Goal: Information Seeking & Learning: Learn about a topic

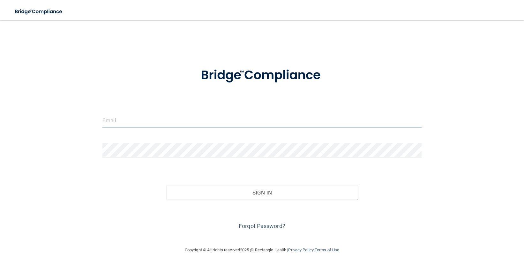
click at [156, 119] on input "email" at bounding box center [261, 120] width 319 height 14
type input "[PERSON_NAME][EMAIL_ADDRESS][PERSON_NAME][DOMAIN_NAME]"
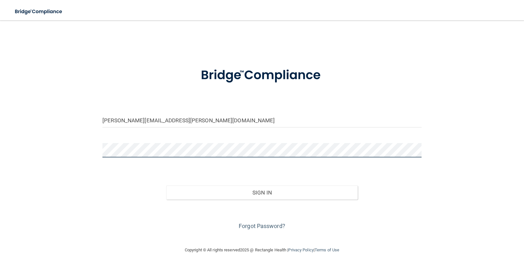
click at [166, 185] on button "Sign In" at bounding box center [262, 192] width 192 height 14
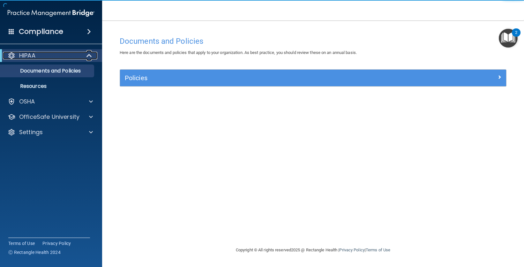
click at [58, 53] on div "HIPAA" at bounding box center [42, 56] width 79 height 8
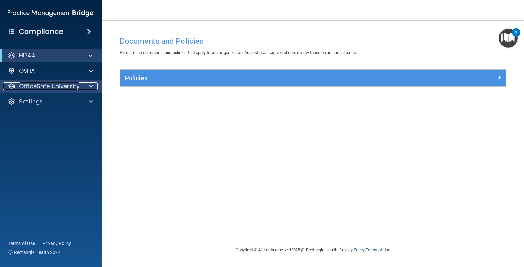
click at [56, 85] on p "OfficeSafe University" at bounding box center [49, 86] width 60 height 8
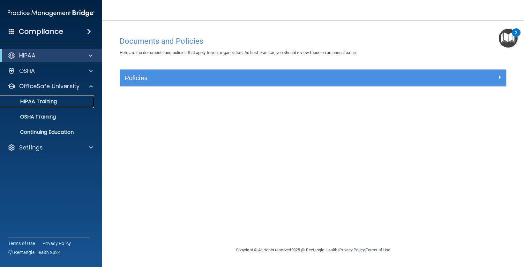
click at [51, 100] on p "HIPAA Training" at bounding box center [30, 101] width 53 height 6
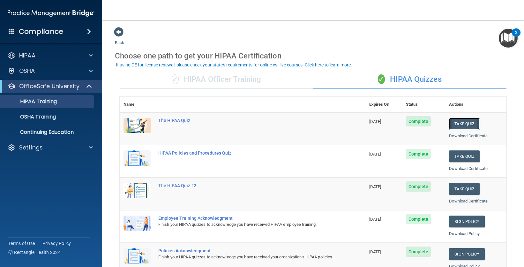
click at [461, 119] on button "Take Quiz" at bounding box center [464, 124] width 31 height 12
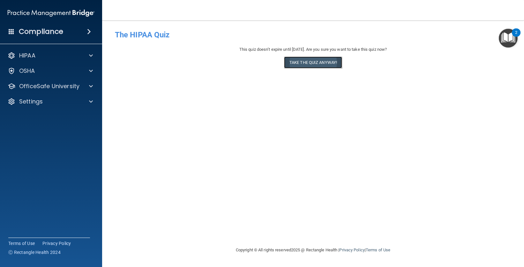
click at [316, 60] on button "Take the quiz anyway!" at bounding box center [313, 63] width 58 height 12
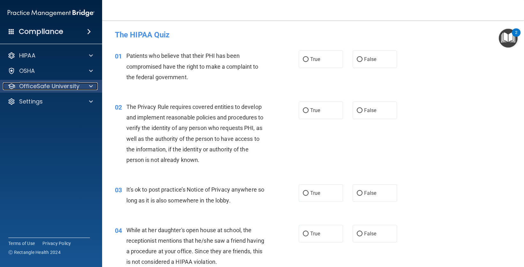
click at [57, 85] on p "OfficeSafe University" at bounding box center [49, 86] width 60 height 8
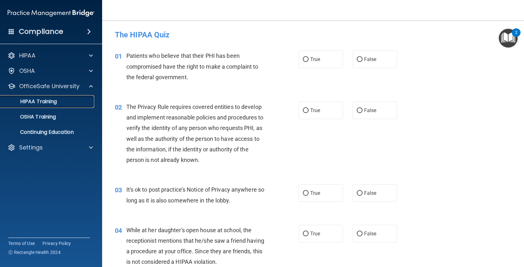
click at [51, 101] on p "HIPAA Training" at bounding box center [30, 101] width 53 height 6
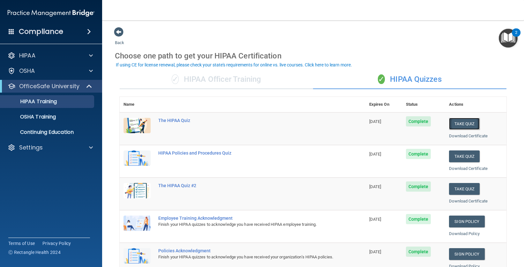
click at [458, 125] on button "Take Quiz" at bounding box center [464, 124] width 31 height 12
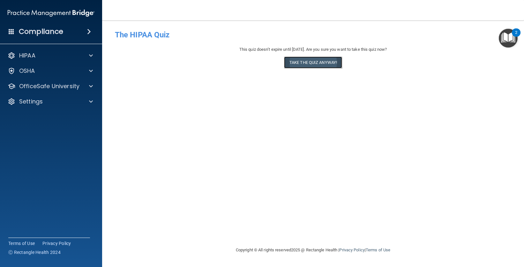
click at [299, 62] on button "Take the quiz anyway!" at bounding box center [313, 63] width 58 height 12
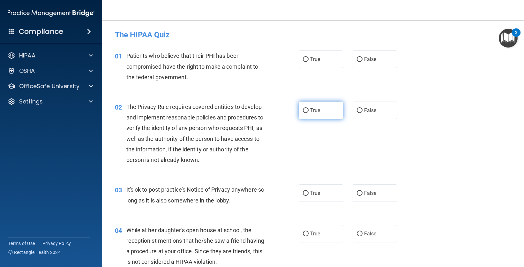
click at [303, 110] on input "True" at bounding box center [306, 110] width 6 height 5
radio input "true"
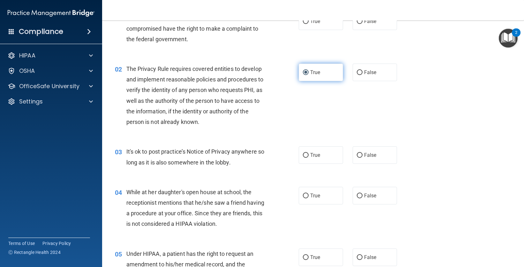
scroll to position [44, 0]
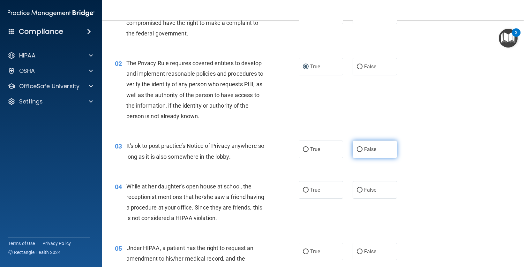
click at [357, 149] on input "False" at bounding box center [360, 149] width 6 height 5
radio input "true"
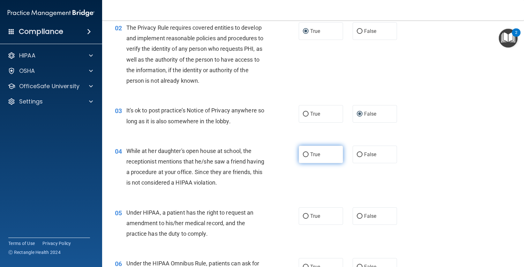
scroll to position [85, 0]
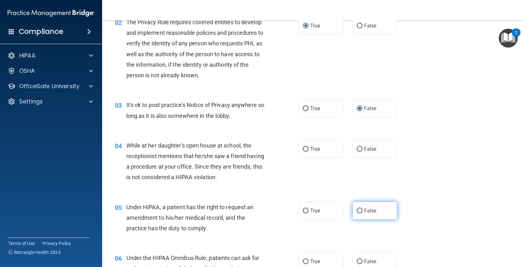
click at [360, 212] on label "False" at bounding box center [375, 211] width 44 height 18
click at [360, 212] on input "False" at bounding box center [360, 210] width 6 height 5
radio input "true"
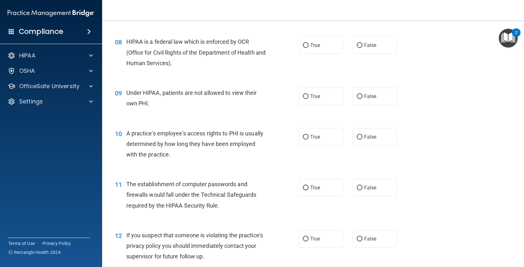
scroll to position [504, 0]
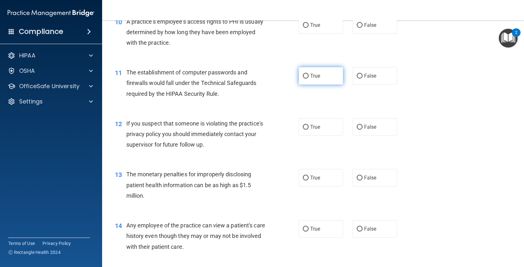
click at [304, 74] on input "True" at bounding box center [306, 76] width 6 height 5
radio input "true"
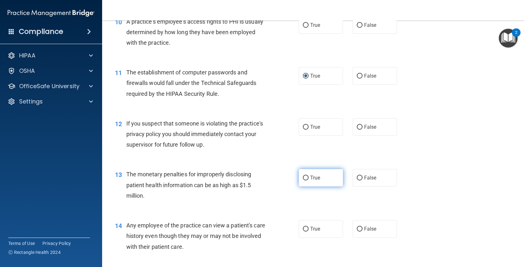
click at [304, 180] on input "True" at bounding box center [306, 178] width 6 height 5
radio input "true"
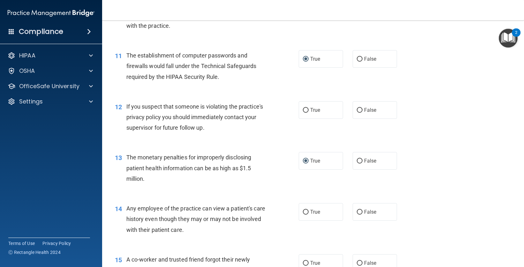
scroll to position [521, 0]
click at [357, 212] on input "False" at bounding box center [360, 211] width 6 height 5
radio input "true"
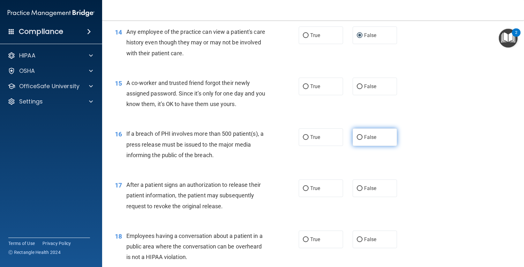
scroll to position [728, 0]
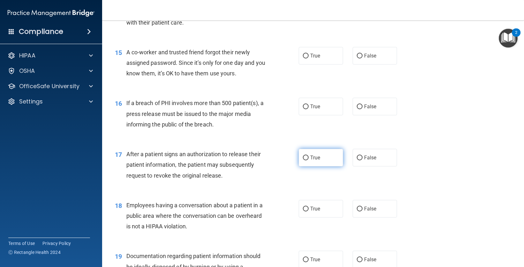
click at [304, 155] on input "True" at bounding box center [306, 157] width 6 height 5
radio input "true"
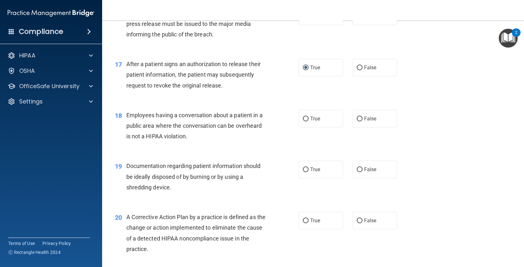
scroll to position [822, 0]
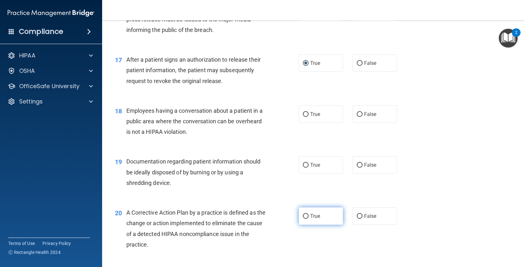
click at [305, 217] on input "True" at bounding box center [306, 216] width 6 height 5
radio input "true"
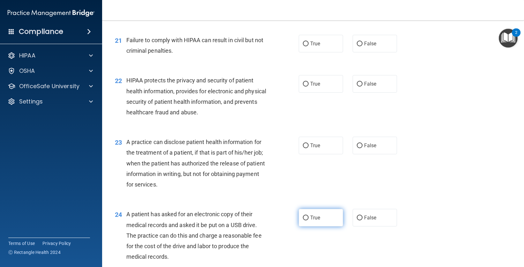
scroll to position [1057, 0]
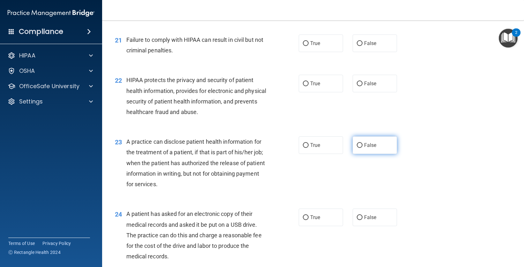
click at [357, 146] on input "False" at bounding box center [360, 145] width 6 height 5
radio input "true"
click at [303, 216] on input "True" at bounding box center [306, 217] width 6 height 5
radio input "true"
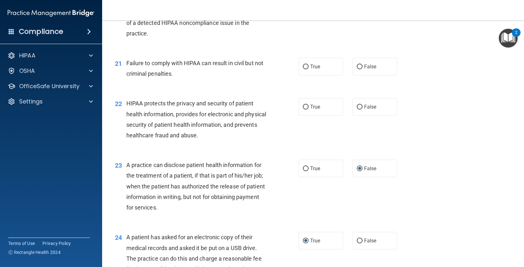
scroll to position [1003, 0]
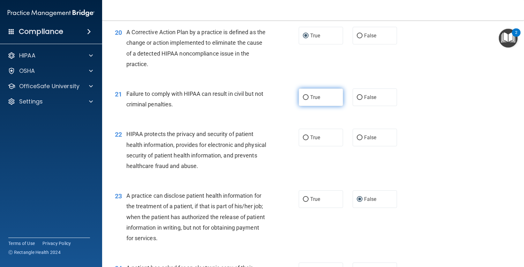
click at [304, 99] on input "True" at bounding box center [306, 97] width 6 height 5
radio input "true"
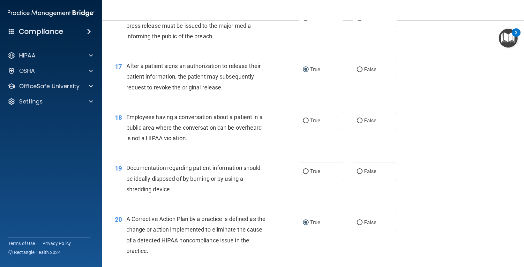
scroll to position [782, 0]
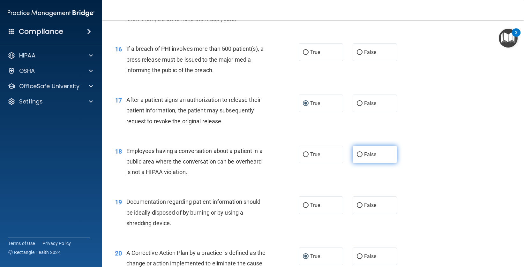
click at [357, 153] on input "False" at bounding box center [360, 154] width 6 height 5
radio input "true"
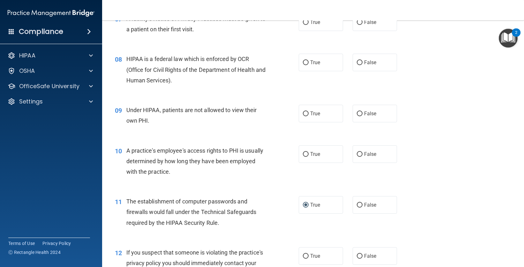
scroll to position [297, 0]
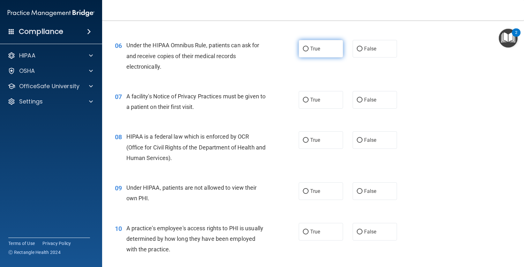
click at [304, 50] on input "True" at bounding box center [306, 49] width 6 height 5
radio input "true"
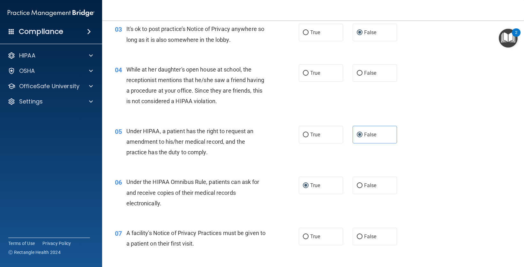
scroll to position [0, 0]
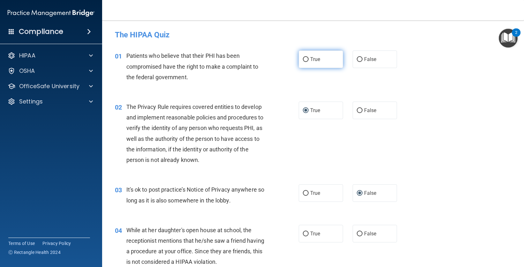
click at [306, 60] on input "True" at bounding box center [306, 59] width 6 height 5
radio input "true"
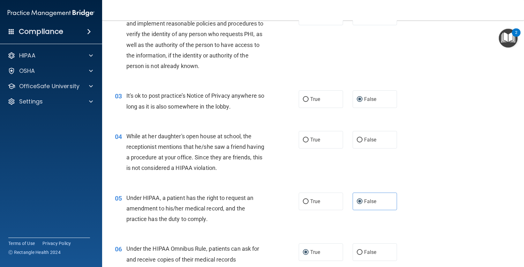
scroll to position [102, 0]
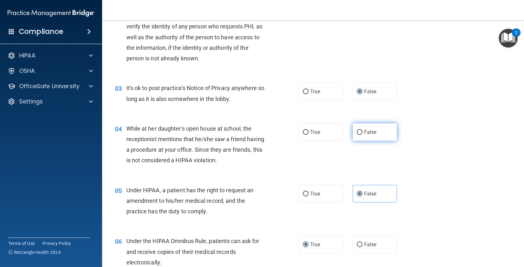
click at [357, 131] on input "False" at bounding box center [360, 132] width 6 height 5
radio input "true"
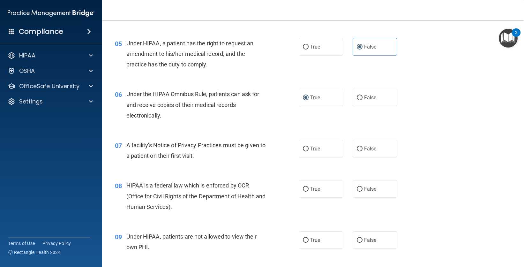
scroll to position [253, 0]
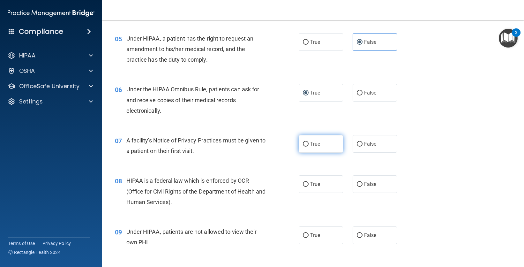
click at [305, 145] on input "True" at bounding box center [306, 144] width 6 height 5
radio input "true"
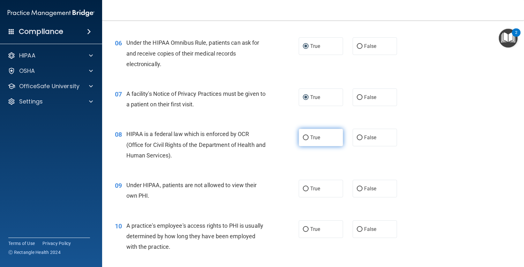
click at [305, 139] on input "True" at bounding box center [306, 137] width 6 height 5
radio input "true"
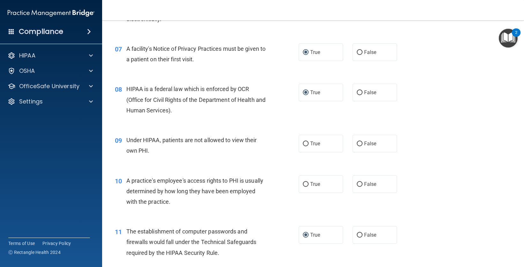
scroll to position [349, 0]
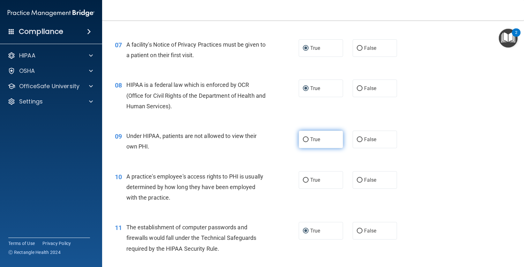
click at [304, 140] on input "True" at bounding box center [306, 139] width 6 height 5
radio input "true"
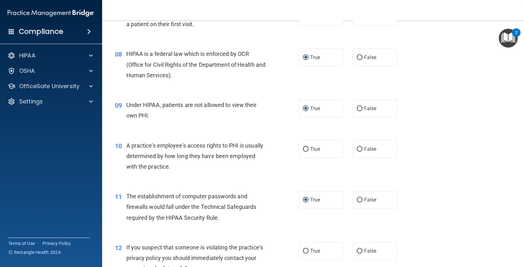
scroll to position [387, 0]
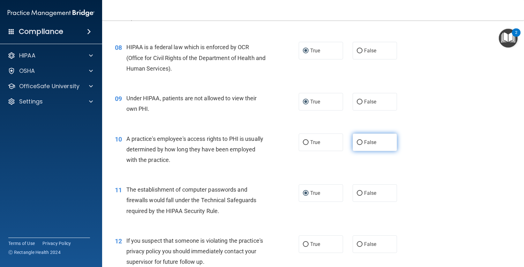
click at [357, 142] on input "False" at bounding box center [360, 142] width 6 height 5
radio input "true"
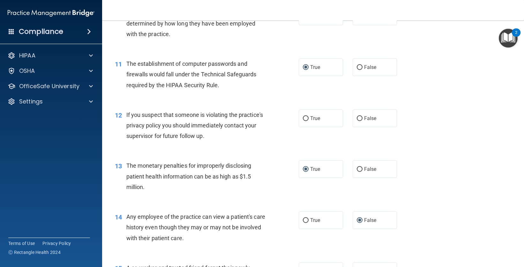
scroll to position [511, 0]
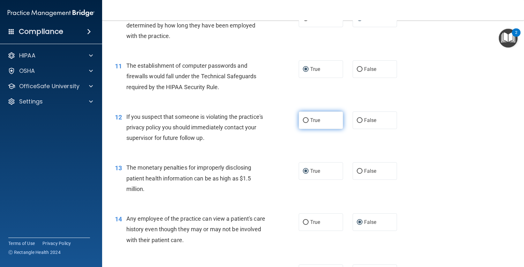
click at [303, 119] on input "True" at bounding box center [306, 120] width 6 height 5
radio input "true"
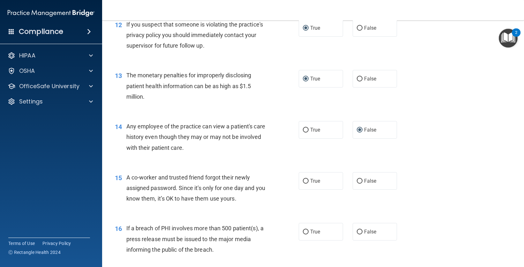
scroll to position [603, 0]
click at [358, 181] on input "False" at bounding box center [360, 180] width 6 height 5
radio input "true"
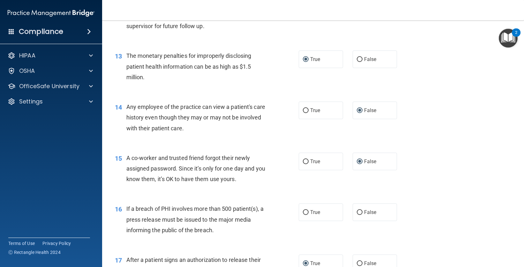
scroll to position [673, 0]
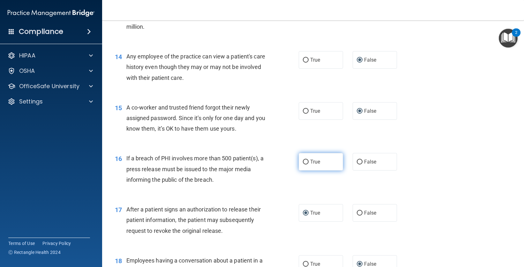
click at [304, 163] on input "True" at bounding box center [306, 162] width 6 height 5
radio input "true"
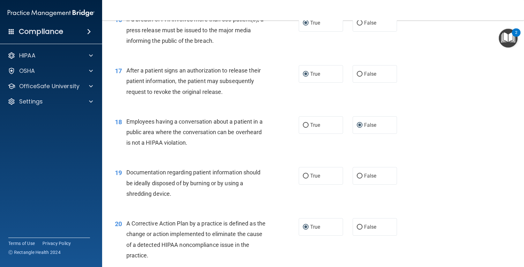
scroll to position [813, 0]
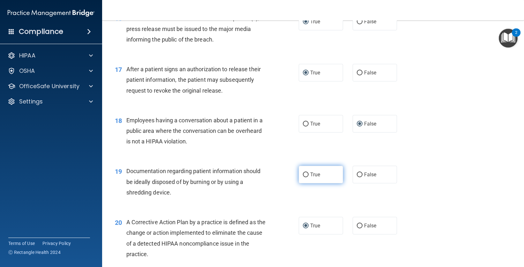
click at [304, 173] on input "True" at bounding box center [306, 174] width 6 height 5
radio input "true"
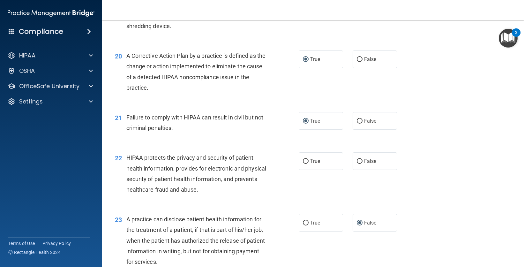
scroll to position [991, 0]
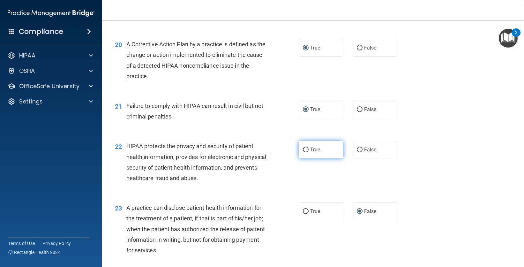
click at [305, 150] on input "True" at bounding box center [306, 150] width 6 height 5
radio input "true"
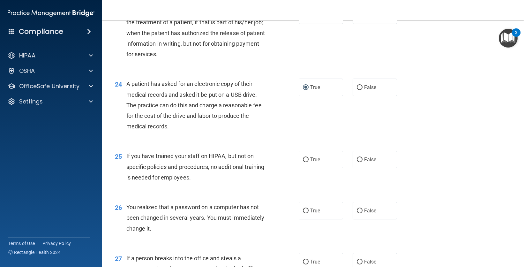
scroll to position [1189, 0]
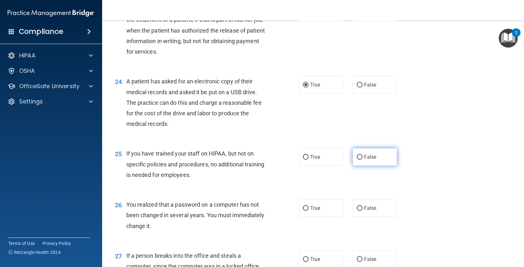
click at [359, 156] on input "False" at bounding box center [360, 157] width 6 height 5
radio input "true"
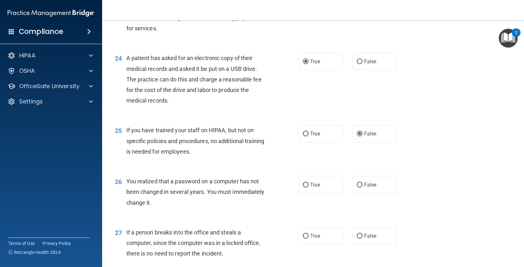
scroll to position [1217, 0]
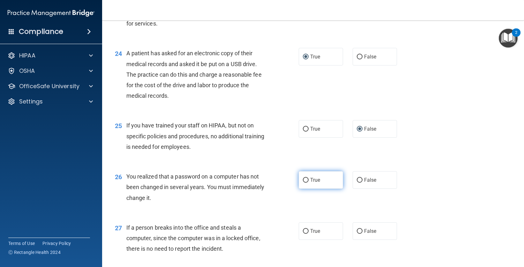
click at [304, 180] on input "True" at bounding box center [306, 180] width 6 height 5
radio input "true"
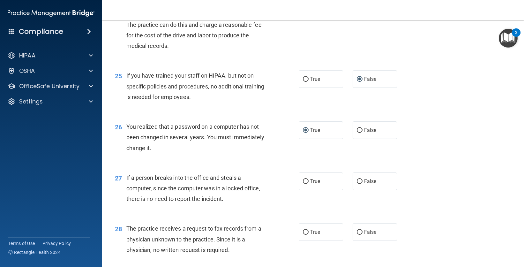
scroll to position [1268, 0]
click at [359, 179] on input "False" at bounding box center [360, 180] width 6 height 5
radio input "true"
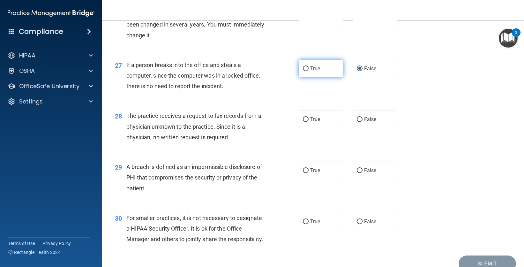
scroll to position [1381, 0]
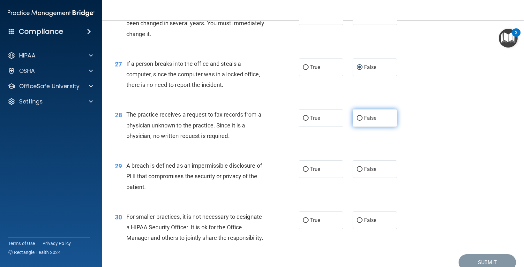
click at [359, 117] on input "False" at bounding box center [360, 118] width 6 height 5
radio input "true"
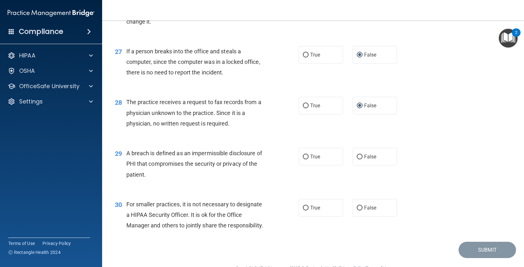
scroll to position [1398, 0]
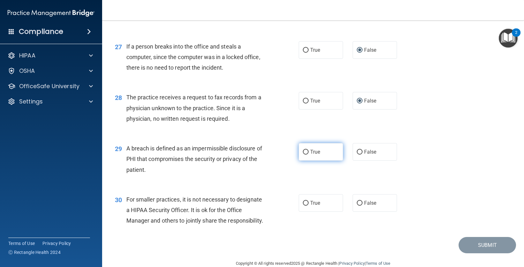
click at [305, 151] on input "True" at bounding box center [306, 152] width 6 height 5
radio input "true"
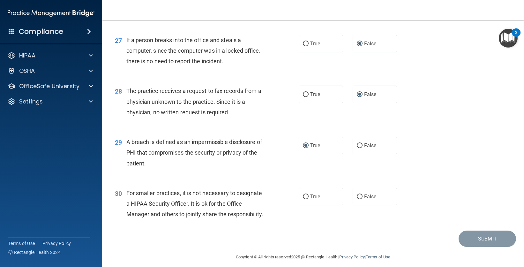
scroll to position [1410, 0]
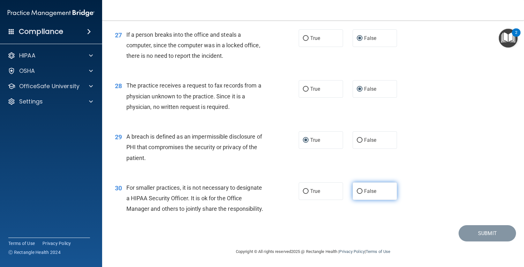
click at [357, 191] on input "False" at bounding box center [360, 191] width 6 height 5
radio input "true"
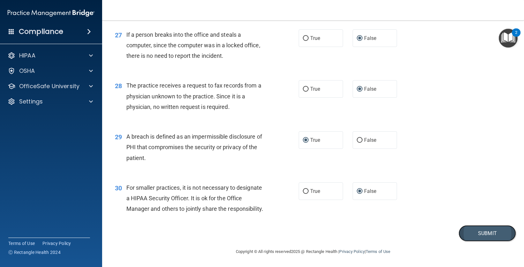
click at [472, 231] on button "Submit" at bounding box center [487, 233] width 57 height 16
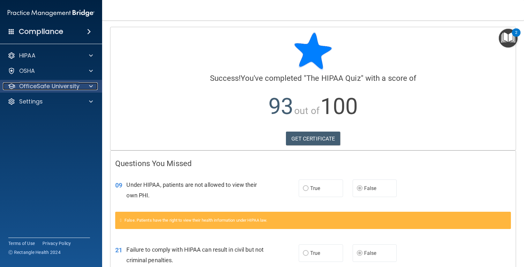
click at [38, 87] on p "OfficeSafe University" at bounding box center [49, 86] width 60 height 8
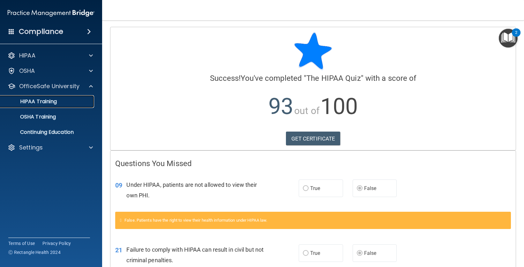
click at [52, 102] on p "HIPAA Training" at bounding box center [30, 101] width 53 height 6
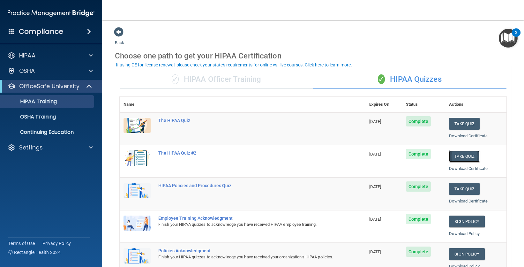
click at [458, 155] on button "Take Quiz" at bounding box center [464, 156] width 31 height 12
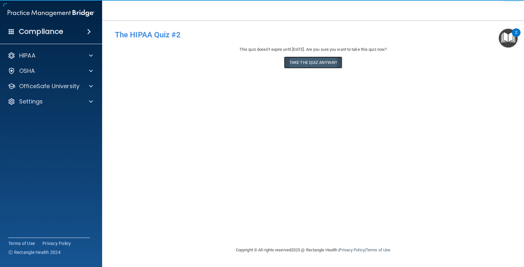
click at [311, 58] on button "Take the quiz anyway!" at bounding box center [313, 63] width 58 height 12
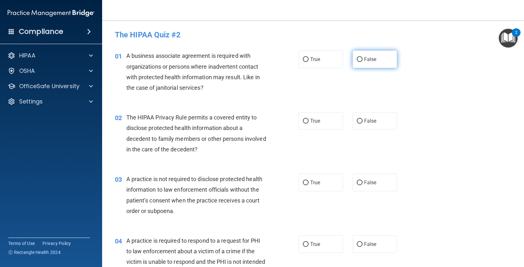
click at [358, 59] on input "False" at bounding box center [360, 59] width 6 height 5
radio input "true"
click at [303, 120] on input "True" at bounding box center [306, 121] width 6 height 5
radio input "true"
click at [359, 181] on input "False" at bounding box center [360, 182] width 6 height 5
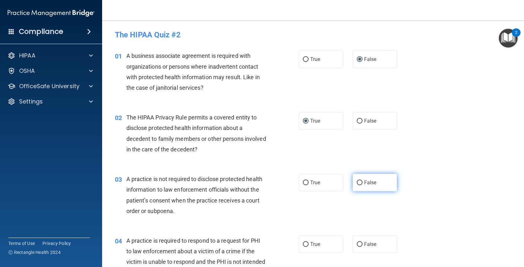
radio input "true"
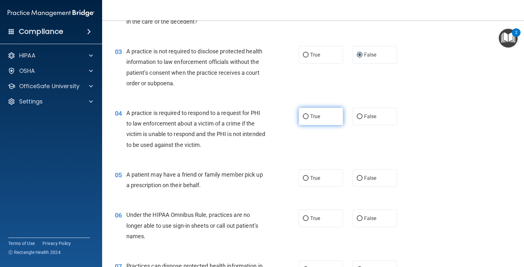
click at [305, 116] on input "True" at bounding box center [306, 116] width 6 height 5
radio input "true"
click at [304, 178] on input "True" at bounding box center [306, 178] width 6 height 5
radio input "true"
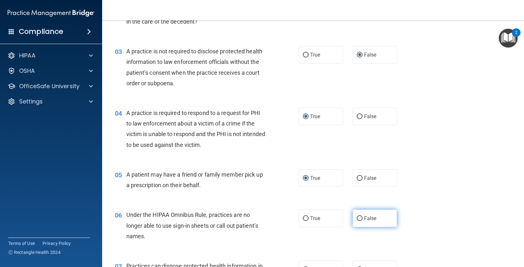
click at [357, 217] on input "False" at bounding box center [360, 218] width 6 height 5
radio input "true"
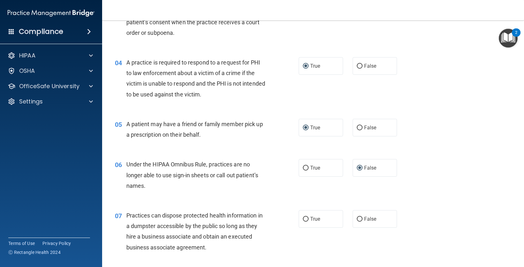
scroll to position [253, 0]
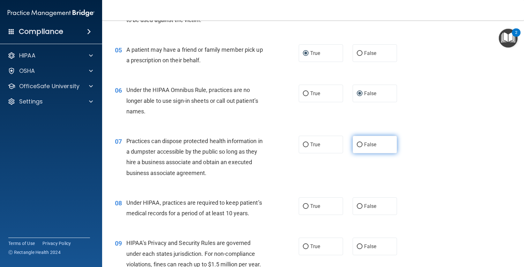
click at [357, 145] on input "False" at bounding box center [360, 144] width 6 height 5
radio input "true"
click at [357, 207] on input "False" at bounding box center [360, 206] width 6 height 5
radio input "true"
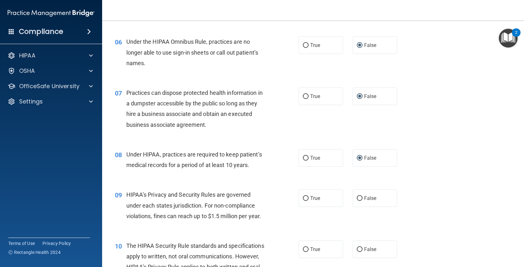
scroll to position [303, 0]
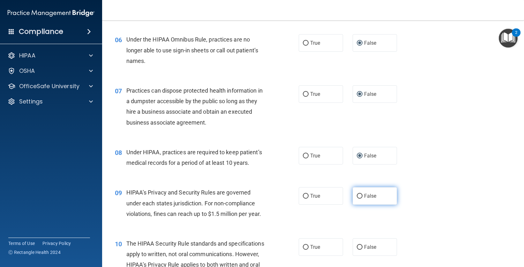
click at [357, 196] on input "False" at bounding box center [360, 196] width 6 height 5
radio input "true"
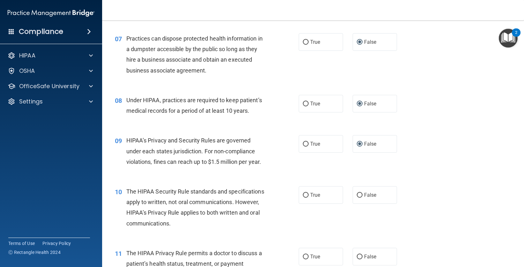
scroll to position [356, 0]
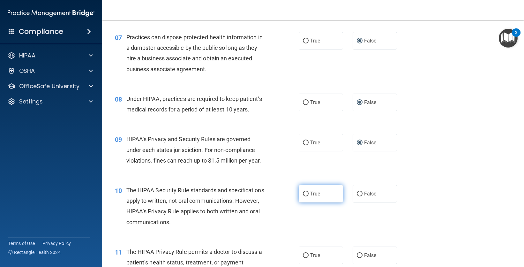
click at [304, 193] on input "True" at bounding box center [306, 194] width 6 height 5
radio input "true"
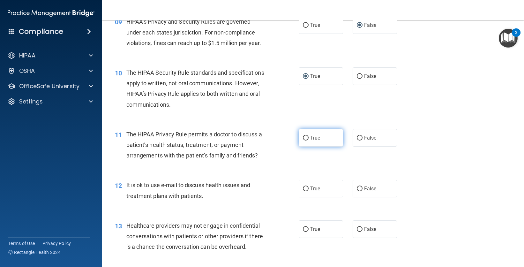
click at [304, 138] on input "True" at bounding box center [306, 138] width 6 height 5
radio input "true"
click at [304, 187] on input "True" at bounding box center [306, 188] width 6 height 5
radio input "true"
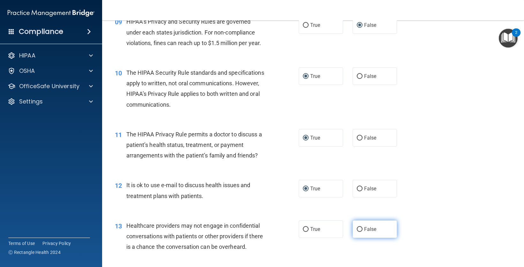
click at [358, 229] on input "False" at bounding box center [360, 229] width 6 height 5
radio input "true"
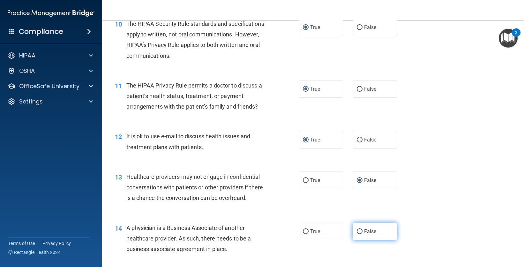
click at [358, 231] on input "False" at bounding box center [360, 231] width 6 height 5
radio input "true"
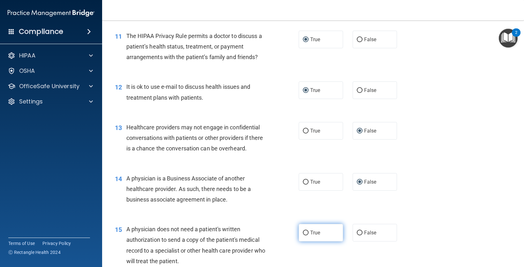
click at [304, 232] on input "True" at bounding box center [306, 233] width 6 height 5
radio input "true"
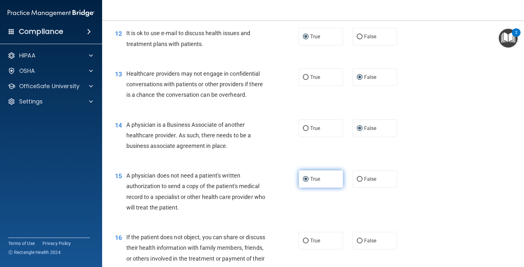
scroll to position [649, 0]
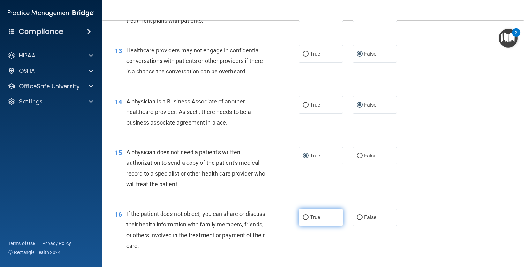
click at [306, 217] on input "True" at bounding box center [306, 217] width 6 height 5
radio input "true"
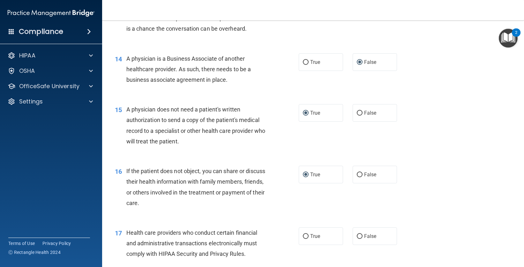
scroll to position [701, 0]
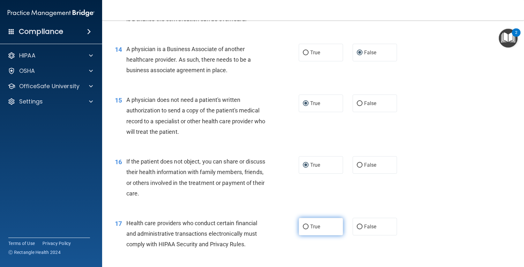
click at [305, 226] on input "True" at bounding box center [306, 226] width 6 height 5
radio input "true"
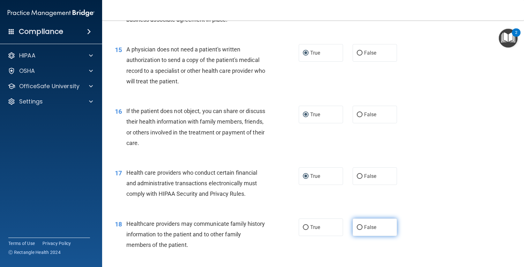
click at [358, 227] on input "False" at bounding box center [360, 227] width 6 height 5
radio input "true"
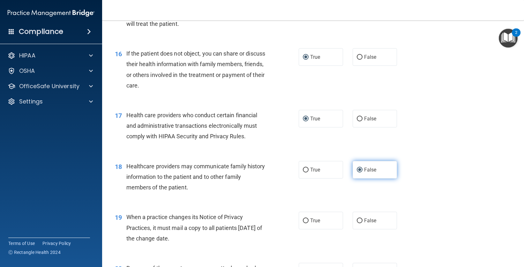
scroll to position [871, 0]
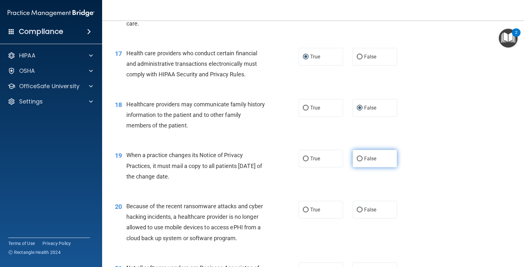
click at [357, 157] on input "False" at bounding box center [360, 158] width 6 height 5
radio input "true"
click at [304, 210] on input "True" at bounding box center [306, 210] width 6 height 5
radio input "true"
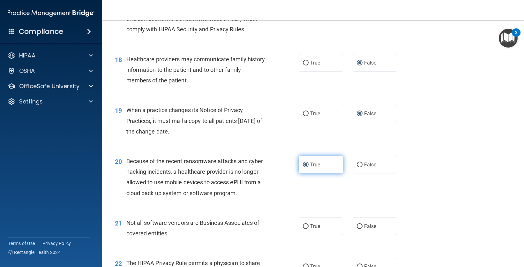
scroll to position [918, 0]
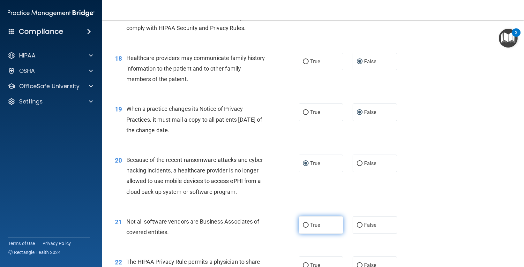
click at [303, 225] on input "True" at bounding box center [306, 225] width 6 height 5
radio input "true"
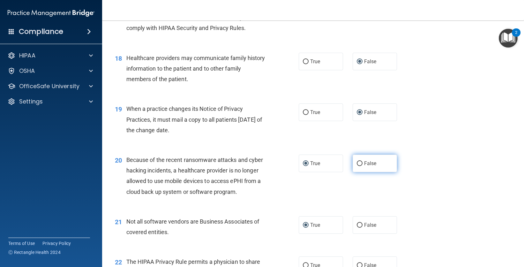
click at [357, 163] on input "False" at bounding box center [360, 163] width 6 height 5
radio input "true"
radio input "false"
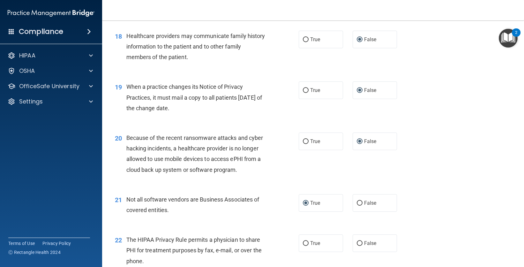
scroll to position [950, 0]
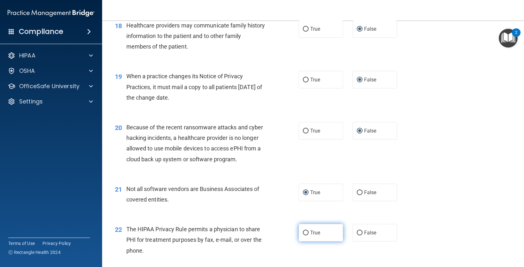
click at [306, 232] on input "True" at bounding box center [306, 233] width 6 height 5
radio input "true"
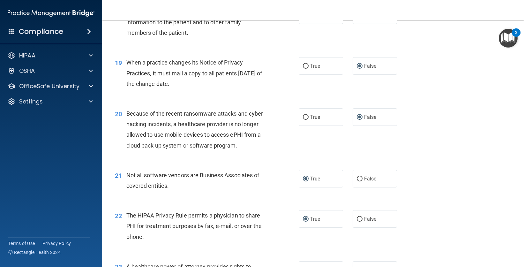
scroll to position [1048, 0]
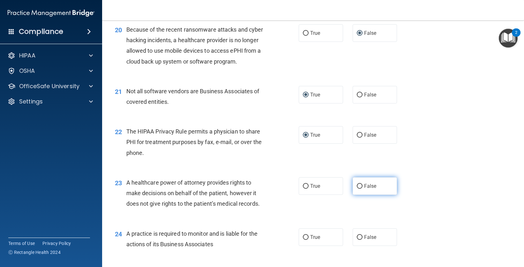
click at [353, 185] on label "False" at bounding box center [375, 186] width 44 height 18
click at [357, 185] on input "False" at bounding box center [360, 186] width 6 height 5
radio input "true"
click at [357, 237] on input "False" at bounding box center [360, 237] width 6 height 5
radio input "true"
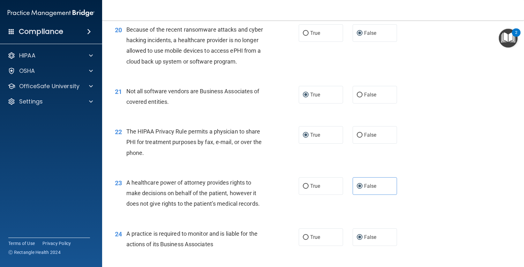
scroll to position [1159, 0]
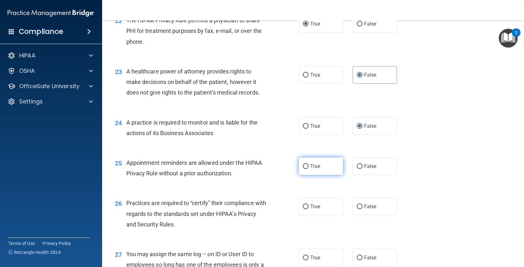
click at [304, 166] on input "True" at bounding box center [306, 166] width 6 height 5
radio input "true"
click at [357, 206] on input "False" at bounding box center [360, 206] width 6 height 5
radio input "true"
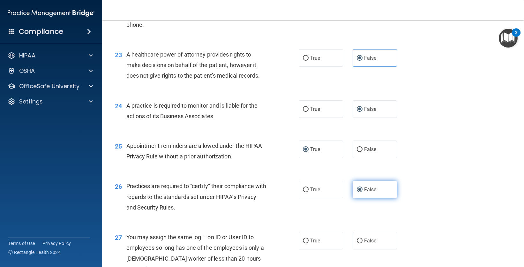
scroll to position [1207, 0]
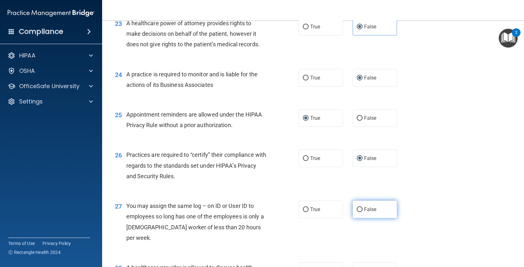
click at [359, 208] on input "False" at bounding box center [360, 209] width 6 height 5
radio input "true"
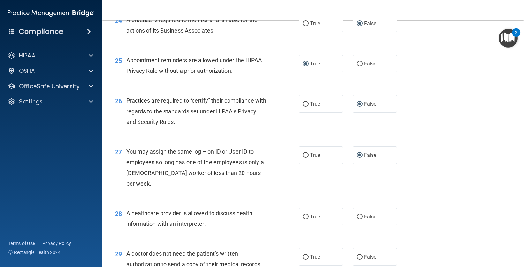
scroll to position [1264, 0]
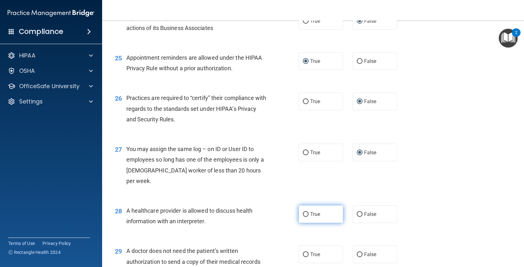
click at [304, 212] on input "True" at bounding box center [306, 214] width 6 height 5
radio input "true"
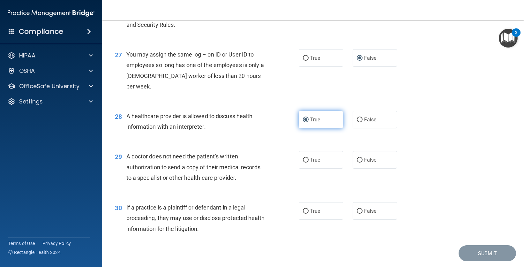
scroll to position [1364, 0]
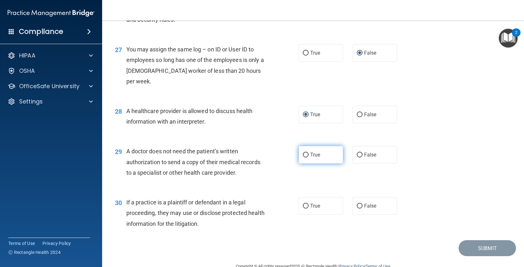
click at [303, 153] on input "True" at bounding box center [306, 155] width 6 height 5
radio input "true"
click at [305, 204] on input "True" at bounding box center [306, 206] width 6 height 5
radio input "true"
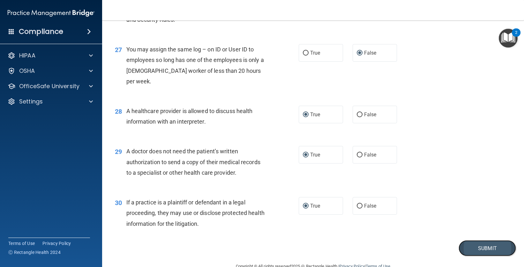
click at [478, 240] on button "Submit" at bounding box center [487, 248] width 57 height 16
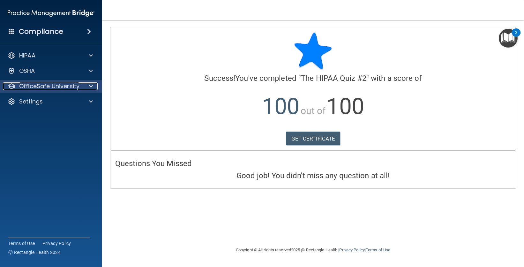
click at [54, 86] on p "OfficeSafe University" at bounding box center [49, 86] width 60 height 8
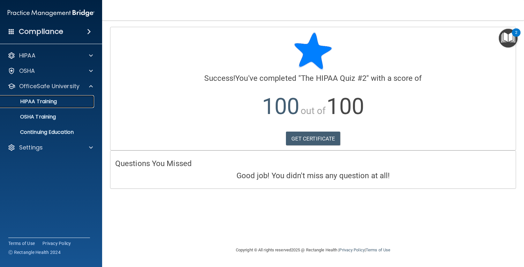
click at [53, 100] on p "HIPAA Training" at bounding box center [30, 101] width 53 height 6
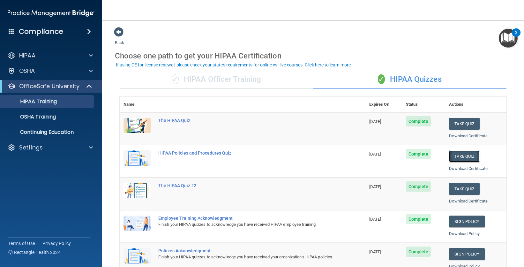
click at [457, 156] on button "Take Quiz" at bounding box center [464, 156] width 31 height 12
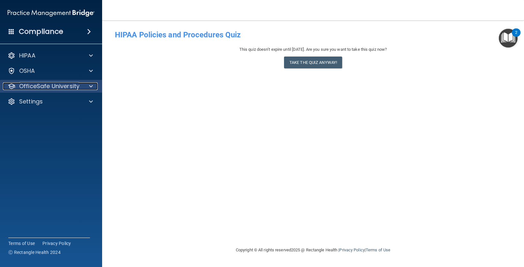
drag, startPoint x: 54, startPoint y: 85, endPoint x: 57, endPoint y: 86, distance: 3.6
click at [54, 85] on p "OfficeSafe University" at bounding box center [49, 86] width 60 height 8
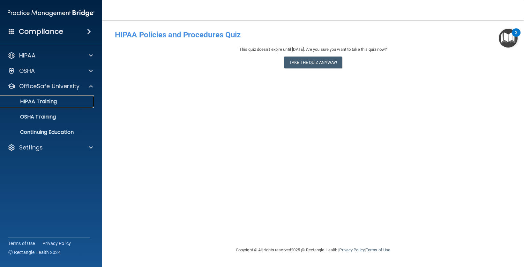
click at [62, 101] on div "HIPAA Training" at bounding box center [47, 101] width 87 height 6
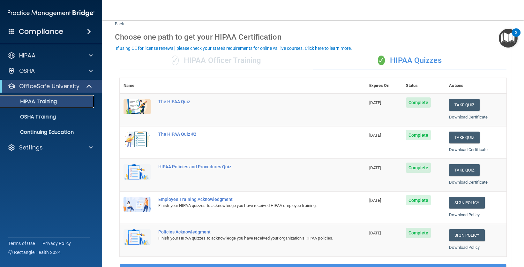
scroll to position [19, 0]
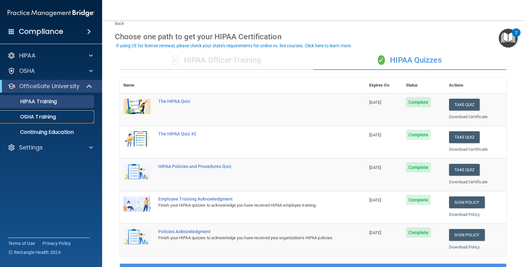
click at [38, 115] on p "OSHA Training" at bounding box center [30, 117] width 52 height 6
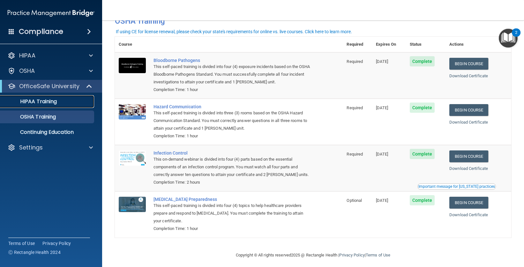
click at [52, 101] on p "HIPAA Training" at bounding box center [30, 101] width 53 height 6
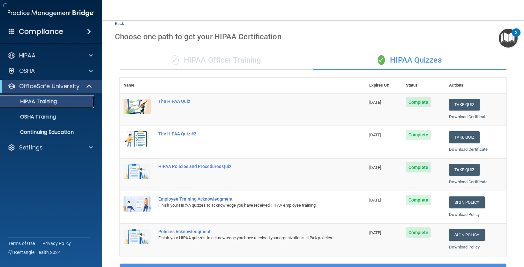
scroll to position [210, 0]
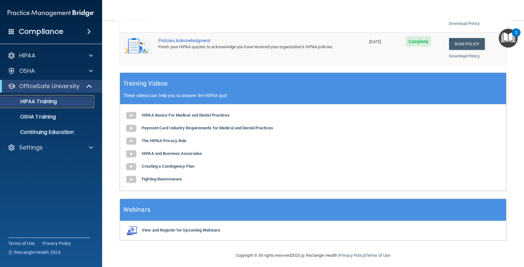
click at [47, 103] on p "HIPAA Training" at bounding box center [30, 101] width 53 height 6
click at [48, 101] on p "HIPAA Training" at bounding box center [30, 101] width 53 height 6
click at [49, 100] on p "HIPAA Training" at bounding box center [30, 101] width 53 height 6
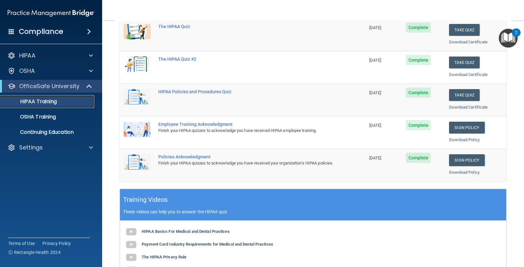
scroll to position [65, 0]
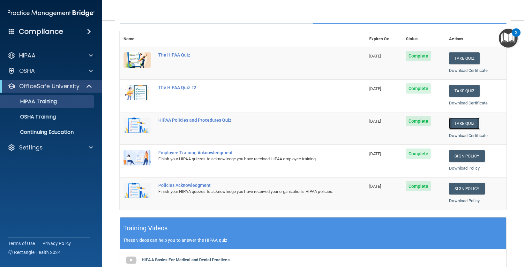
click at [466, 123] on button "Take Quiz" at bounding box center [464, 123] width 31 height 12
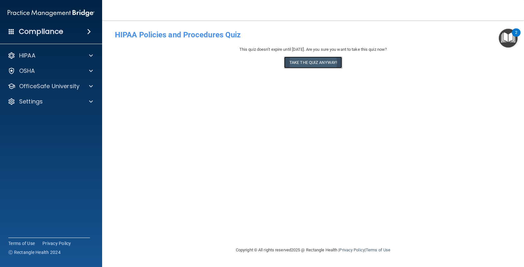
click at [324, 62] on button "Take the quiz anyway!" at bounding box center [313, 63] width 58 height 12
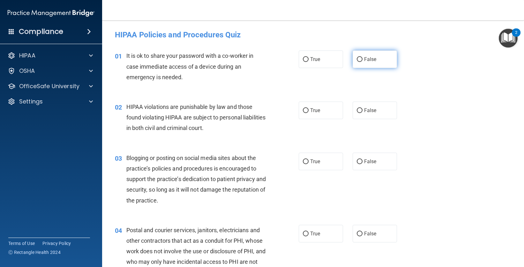
click at [358, 59] on input "False" at bounding box center [360, 59] width 6 height 5
radio input "true"
click at [305, 110] on input "True" at bounding box center [306, 110] width 6 height 5
radio input "true"
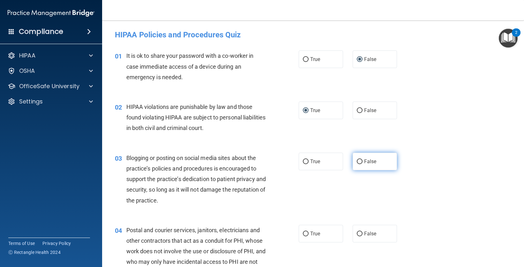
click at [359, 162] on input "False" at bounding box center [360, 161] width 6 height 5
radio input "true"
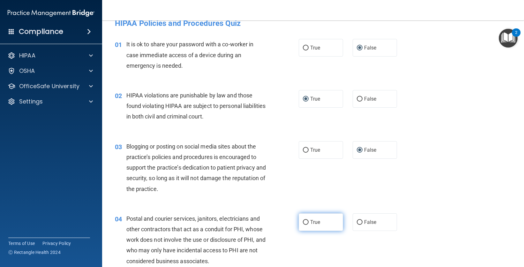
click at [305, 222] on input "True" at bounding box center [306, 222] width 6 height 5
radio input "true"
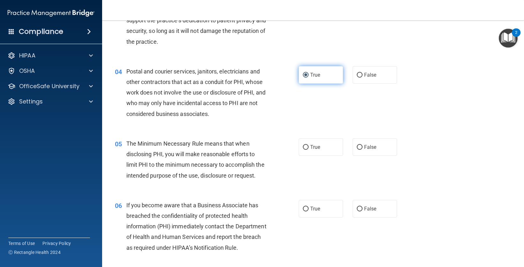
scroll to position [207, 0]
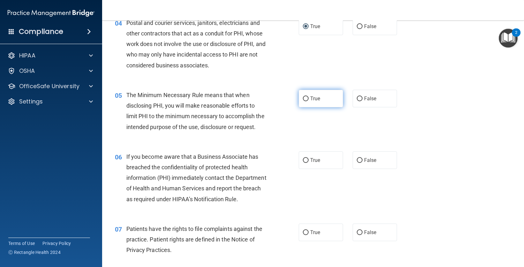
click at [305, 96] on input "True" at bounding box center [306, 98] width 6 height 5
radio input "true"
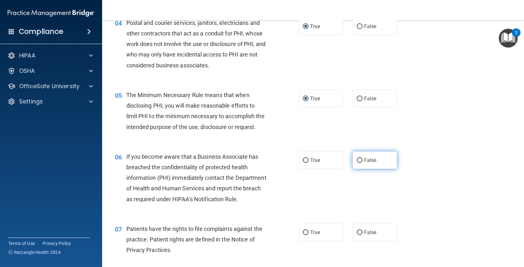
click at [358, 163] on input "False" at bounding box center [360, 160] width 6 height 5
radio input "true"
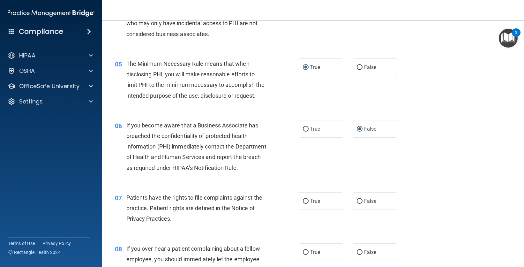
scroll to position [239, 0]
click at [305, 203] on input "True" at bounding box center [306, 201] width 6 height 5
radio input "true"
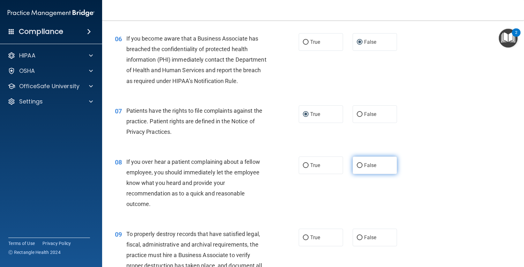
scroll to position [327, 0]
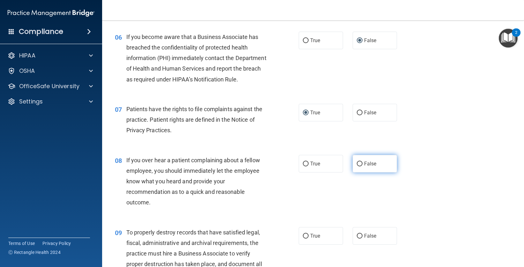
click at [359, 166] on input "False" at bounding box center [360, 164] width 6 height 5
radio input "true"
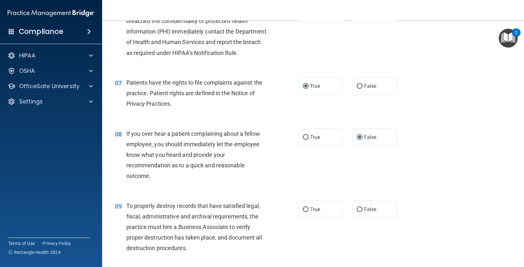
scroll to position [426, 0]
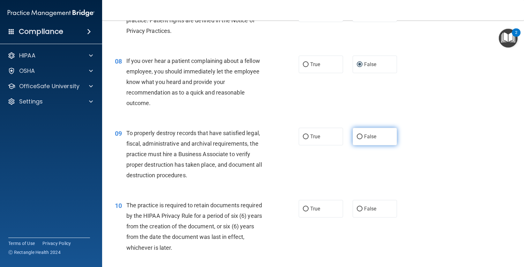
click at [358, 139] on input "False" at bounding box center [360, 136] width 6 height 5
radio input "true"
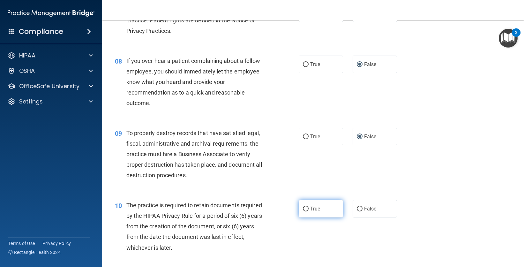
click at [305, 211] on input "True" at bounding box center [306, 209] width 6 height 5
radio input "true"
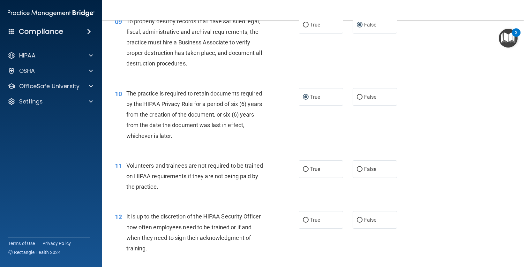
scroll to position [538, 0]
click at [359, 171] on input "False" at bounding box center [360, 169] width 6 height 5
radio input "true"
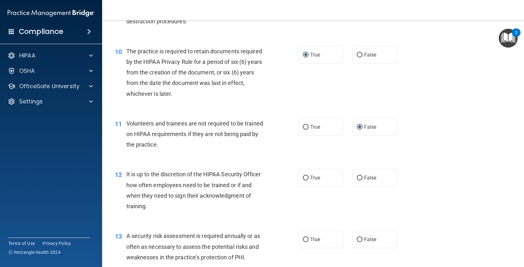
scroll to position [581, 0]
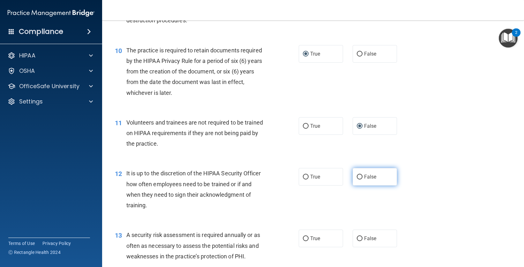
click at [360, 185] on label "False" at bounding box center [375, 177] width 44 height 18
click at [360, 179] on input "False" at bounding box center [360, 177] width 6 height 5
radio input "true"
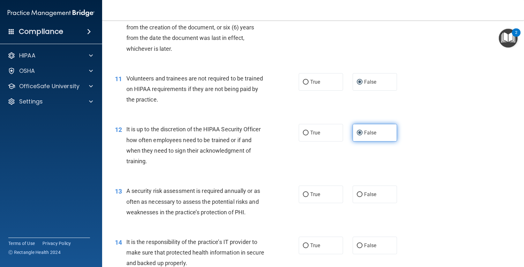
scroll to position [626, 0]
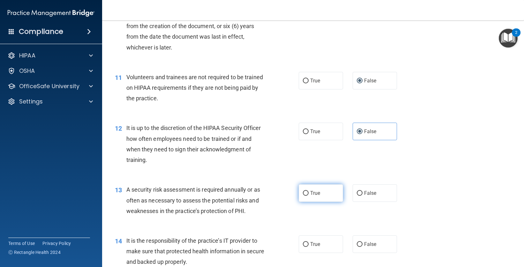
click at [304, 196] on input "True" at bounding box center [306, 193] width 6 height 5
radio input "true"
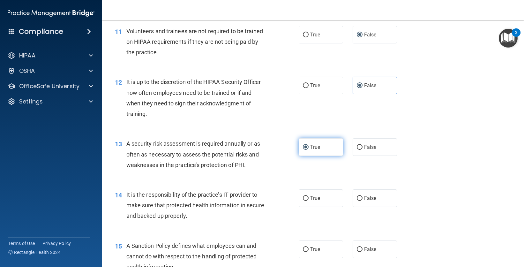
scroll to position [683, 0]
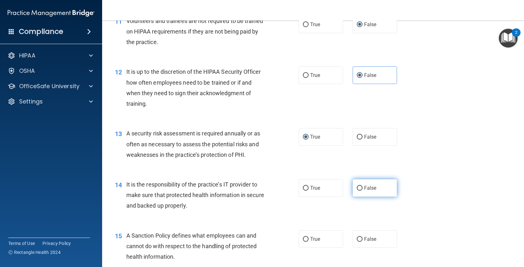
click at [359, 191] on input "False" at bounding box center [360, 188] width 6 height 5
radio input "true"
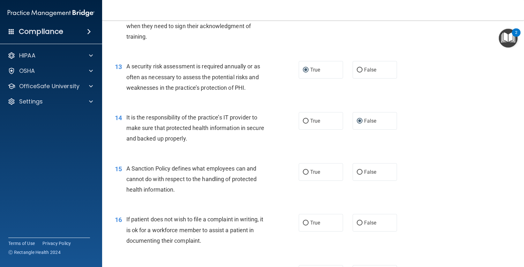
scroll to position [756, 0]
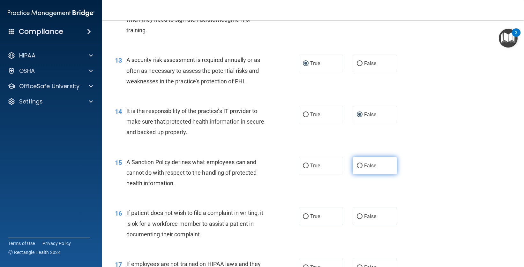
click at [358, 168] on input "False" at bounding box center [360, 165] width 6 height 5
radio input "true"
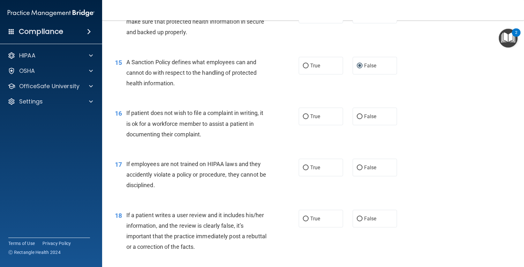
scroll to position [862, 0]
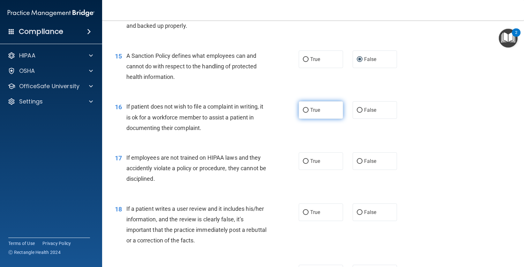
click at [303, 113] on input "True" at bounding box center [306, 110] width 6 height 5
radio input "true"
click at [358, 164] on input "False" at bounding box center [360, 161] width 6 height 5
radio input "true"
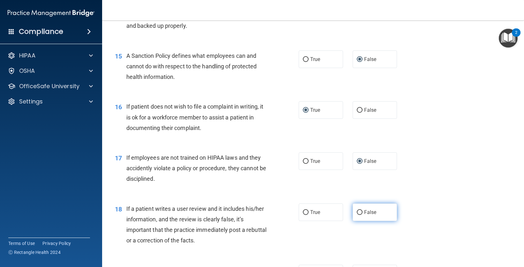
click at [357, 215] on input "False" at bounding box center [360, 212] width 6 height 5
radio input "true"
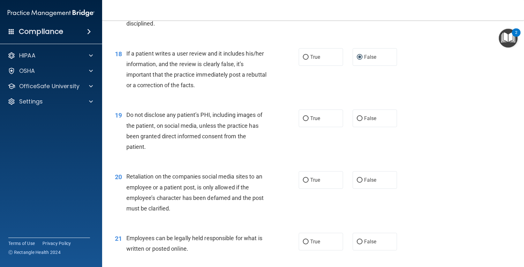
scroll to position [1018, 0]
click at [304, 120] on input "True" at bounding box center [306, 118] width 6 height 5
radio input "true"
click at [357, 182] on input "False" at bounding box center [360, 179] width 6 height 5
radio input "true"
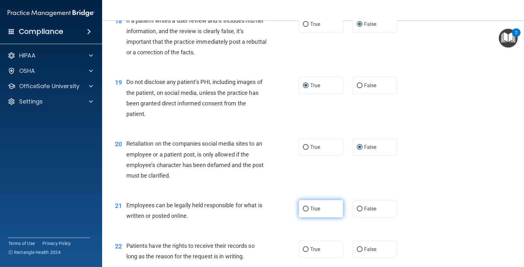
scroll to position [1070, 0]
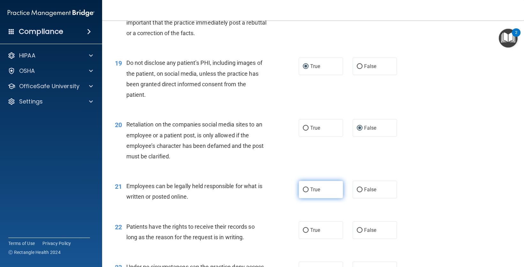
click at [303, 192] on input "True" at bounding box center [306, 189] width 6 height 5
radio input "true"
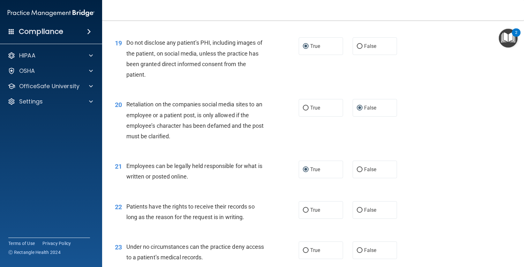
scroll to position [1121, 0]
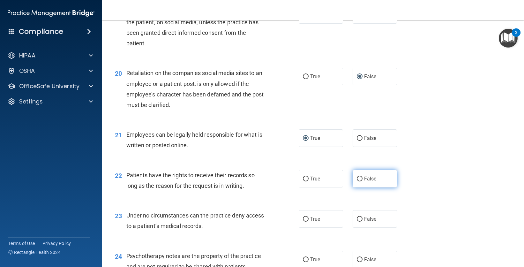
click at [358, 181] on input "False" at bounding box center [360, 179] width 6 height 5
radio input "true"
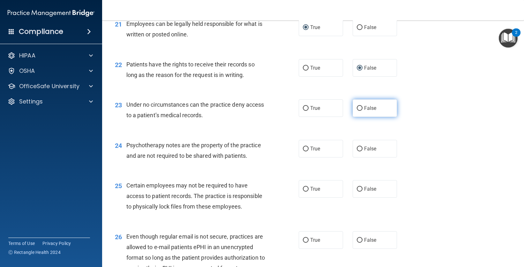
click at [359, 111] on input "False" at bounding box center [360, 108] width 6 height 5
radio input "true"
click at [304, 151] on input "True" at bounding box center [306, 149] width 6 height 5
radio input "true"
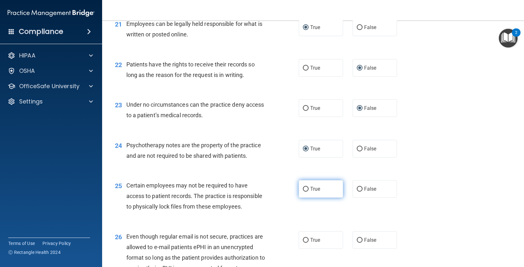
click at [303, 192] on input "True" at bounding box center [306, 189] width 6 height 5
radio input "true"
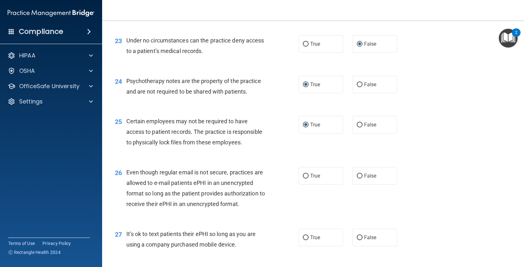
scroll to position [1313, 0]
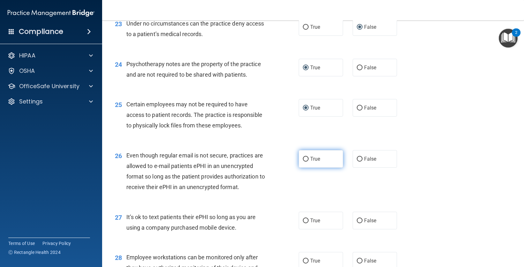
click at [304, 162] on input "True" at bounding box center [306, 159] width 6 height 5
radio input "true"
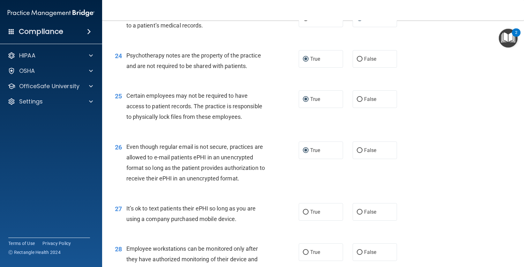
scroll to position [1351, 0]
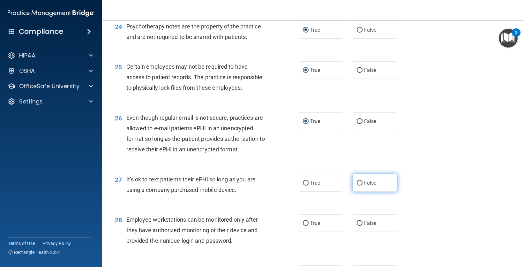
click at [359, 185] on input "False" at bounding box center [360, 183] width 6 height 5
radio input "true"
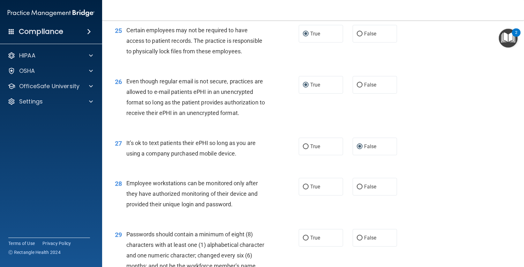
scroll to position [1396, 0]
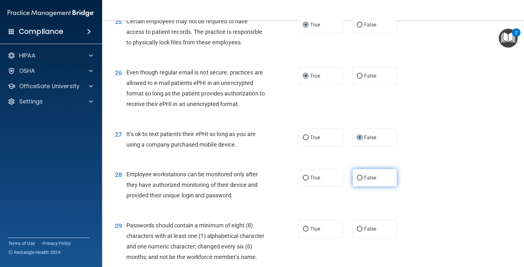
click at [357, 180] on input "False" at bounding box center [360, 178] width 6 height 5
radio input "true"
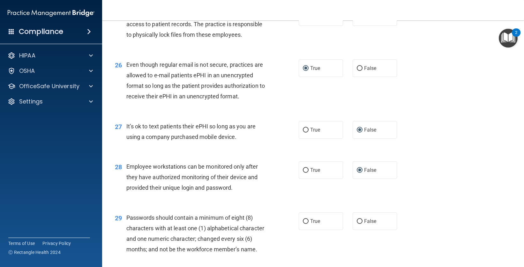
scroll to position [1430, 0]
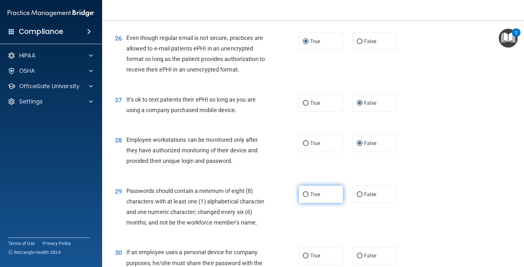
click at [305, 197] on input "True" at bounding box center [306, 194] width 6 height 5
radio input "true"
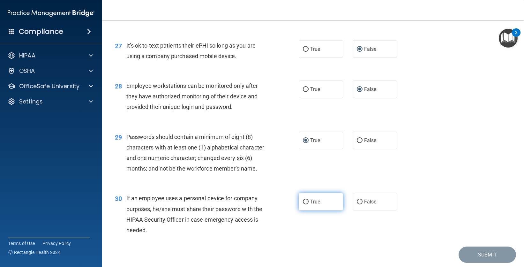
scroll to position [1512, 0]
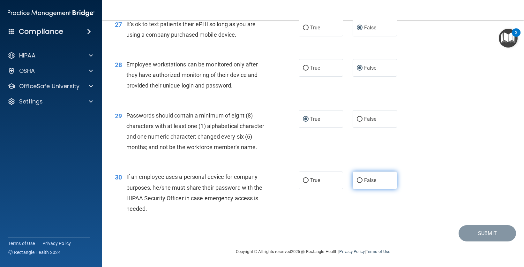
click at [357, 183] on input "False" at bounding box center [360, 180] width 6 height 5
radio input "true"
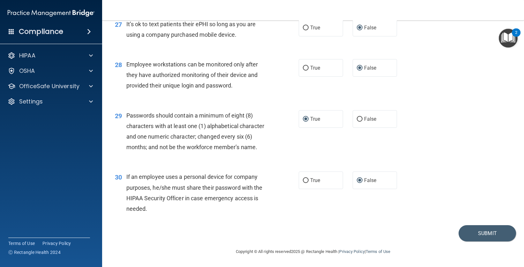
scroll to position [1538, 0]
click at [488, 235] on button "Submit" at bounding box center [487, 233] width 57 height 16
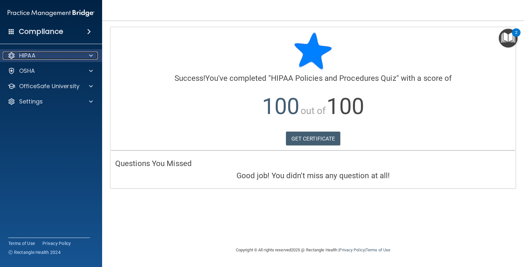
click at [36, 54] on div "HIPAA" at bounding box center [42, 56] width 79 height 8
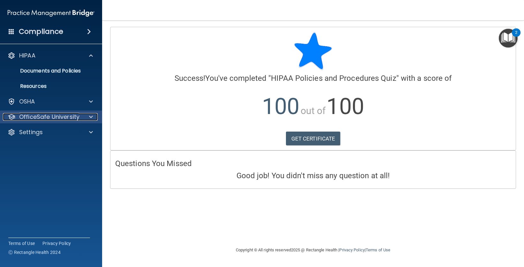
click at [42, 114] on p "OfficeSafe University" at bounding box center [49, 117] width 60 height 8
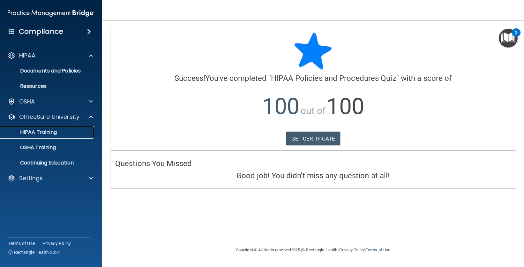
click at [49, 131] on p "HIPAA Training" at bounding box center [30, 132] width 53 height 6
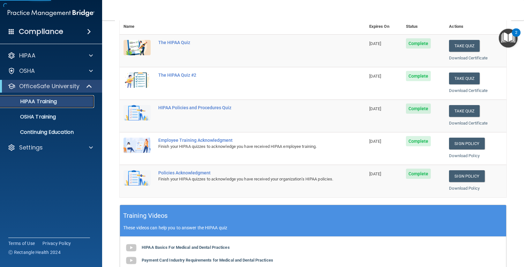
scroll to position [127, 0]
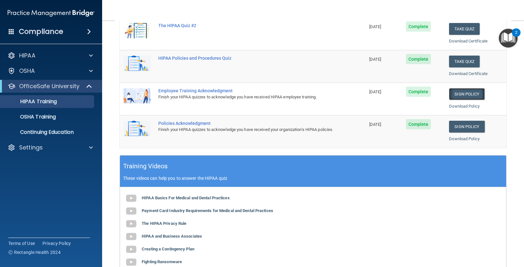
click at [458, 94] on link "Sign Policy" at bounding box center [466, 94] width 35 height 12
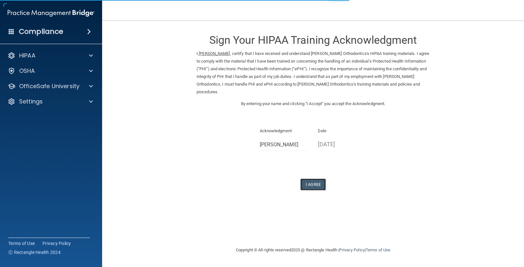
click at [305, 183] on button "I Agree" at bounding box center [313, 184] width 26 height 12
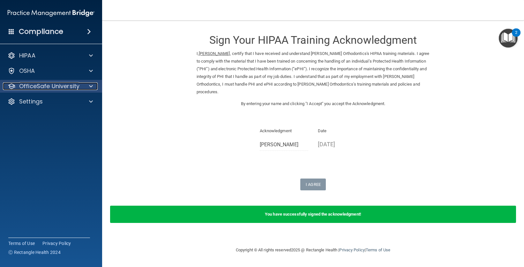
click at [47, 84] on p "OfficeSafe University" at bounding box center [49, 86] width 60 height 8
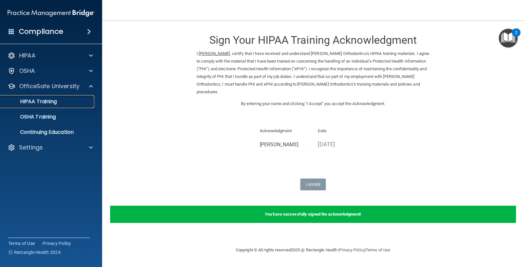
click at [58, 100] on div "HIPAA Training" at bounding box center [47, 101] width 87 height 6
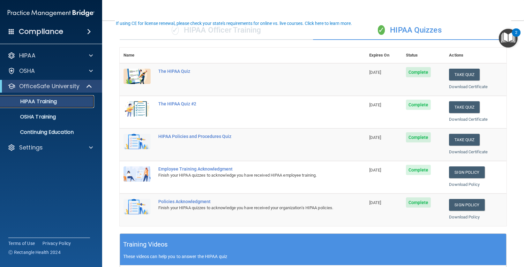
scroll to position [49, 0]
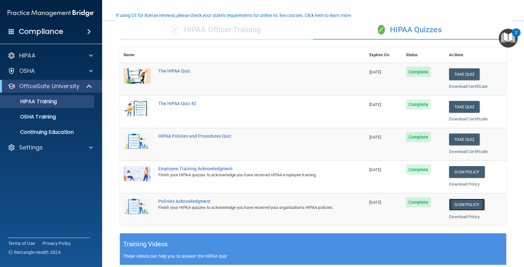
click at [461, 206] on link "Sign Policy" at bounding box center [466, 205] width 35 height 12
click at [53, 114] on p "OSHA Training" at bounding box center [30, 117] width 52 height 6
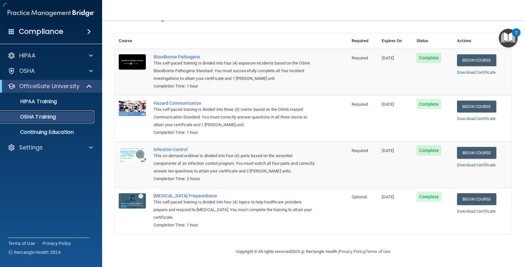
scroll to position [23, 0]
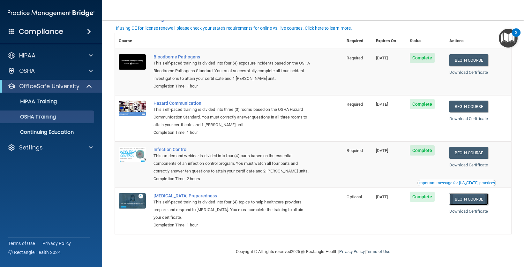
click at [463, 199] on link "Begin Course" at bounding box center [469, 199] width 39 height 12
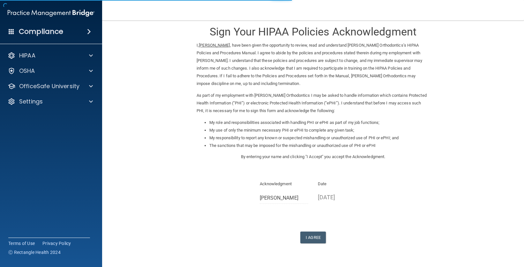
scroll to position [26, 0]
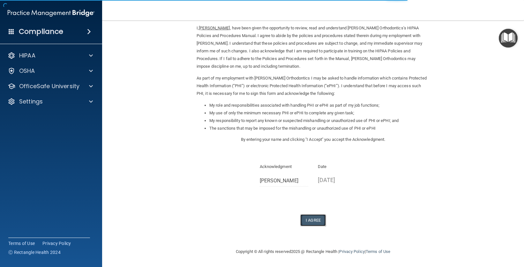
click at [309, 216] on button "I Agree" at bounding box center [313, 220] width 26 height 12
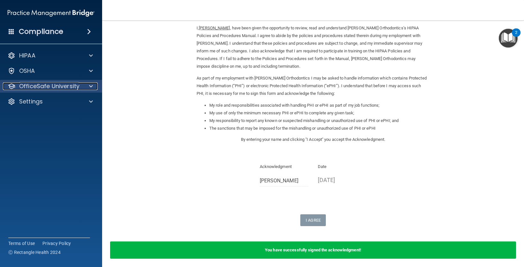
click at [58, 85] on p "OfficeSafe University" at bounding box center [49, 86] width 60 height 8
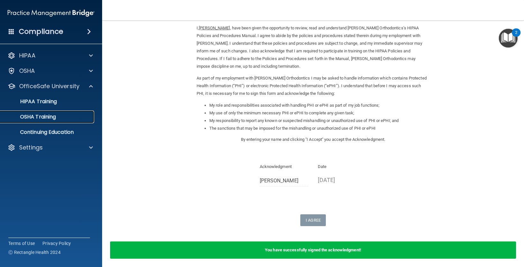
click at [47, 114] on p "OSHA Training" at bounding box center [30, 117] width 52 height 6
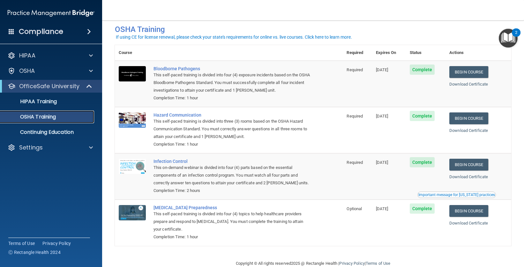
scroll to position [23, 0]
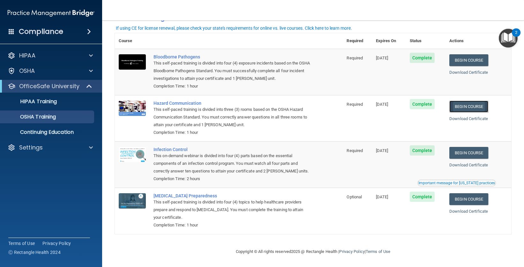
click at [462, 104] on link "Begin Course" at bounding box center [469, 107] width 39 height 12
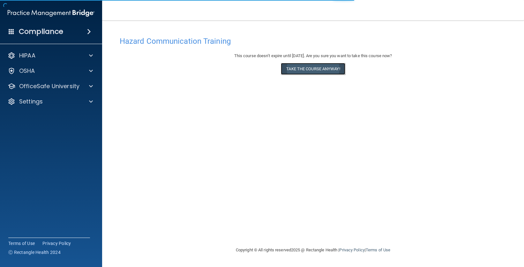
click at [298, 71] on button "Take the course anyway!" at bounding box center [313, 69] width 64 height 12
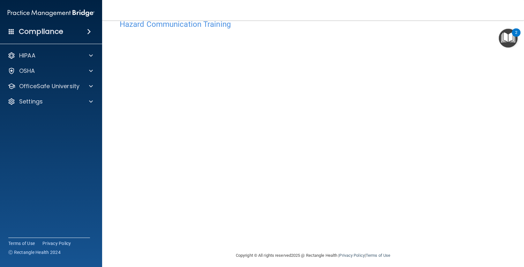
scroll to position [21, 0]
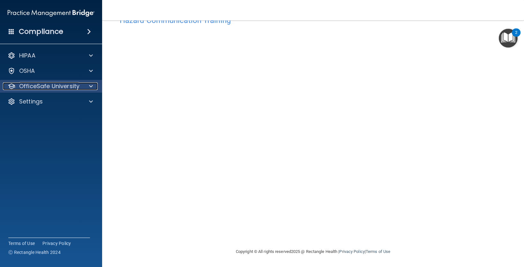
click at [46, 86] on p "OfficeSafe University" at bounding box center [49, 86] width 60 height 8
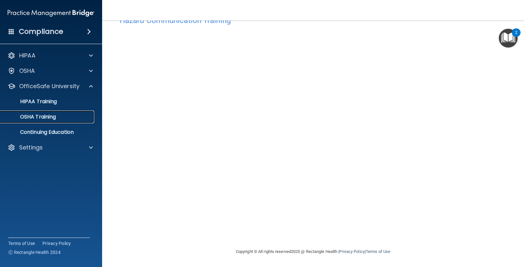
click at [42, 115] on p "OSHA Training" at bounding box center [30, 117] width 52 height 6
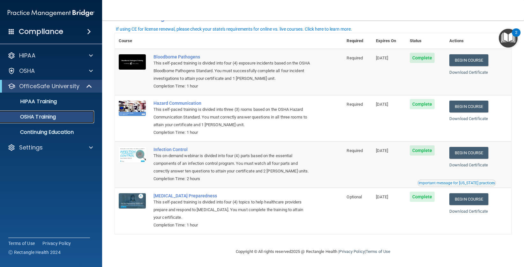
scroll to position [21, 0]
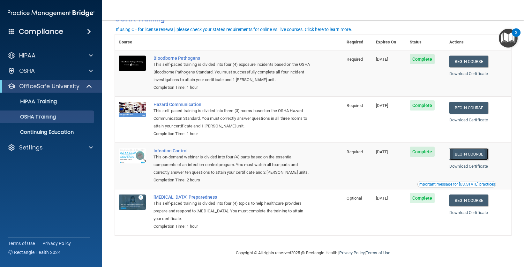
click at [465, 156] on link "Begin Course" at bounding box center [469, 154] width 39 height 12
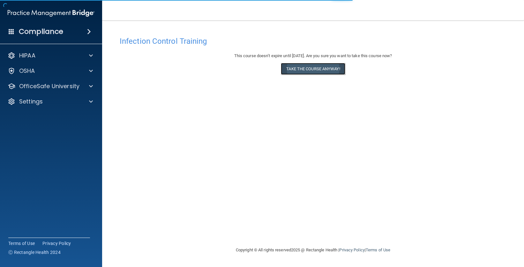
click at [315, 72] on button "Take the course anyway!" at bounding box center [313, 69] width 64 height 12
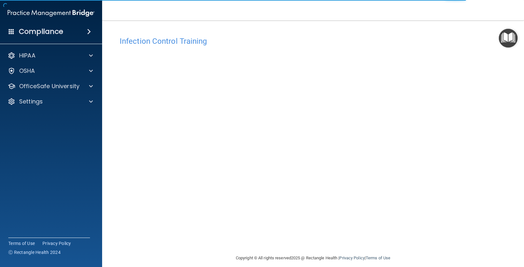
scroll to position [6, 0]
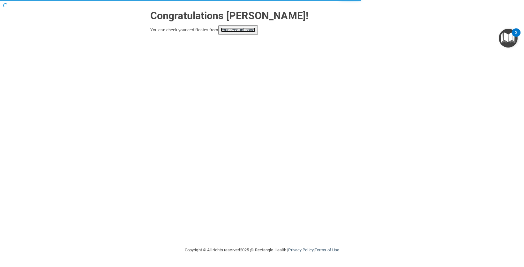
click at [238, 32] on link "your account page!" at bounding box center [238, 29] width 35 height 5
click at [237, 28] on link "your account page!" at bounding box center [238, 29] width 35 height 5
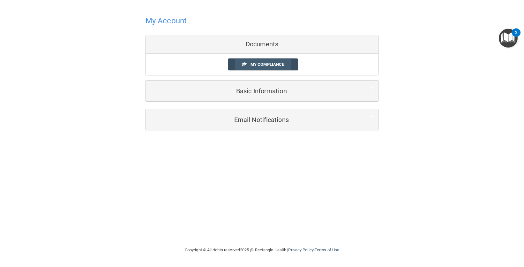
click at [259, 61] on link "My Compliance" at bounding box center [263, 64] width 70 height 12
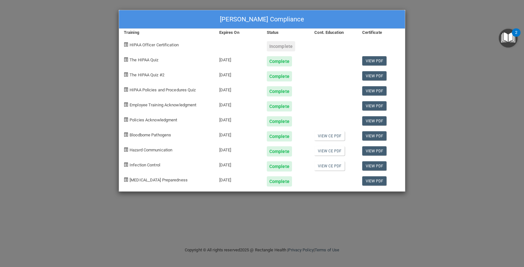
click at [280, 181] on div "Complete" at bounding box center [279, 181] width 25 height 10
click at [158, 181] on span "[MEDICAL_DATA] Preparedness" at bounding box center [159, 180] width 58 height 5
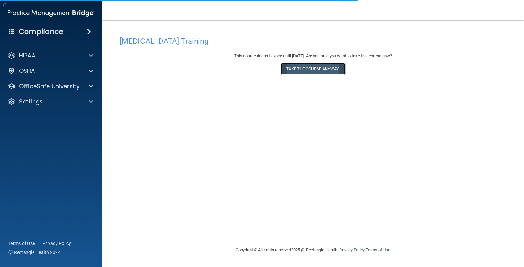
click at [291, 64] on button "Take the course anyway!" at bounding box center [313, 69] width 64 height 12
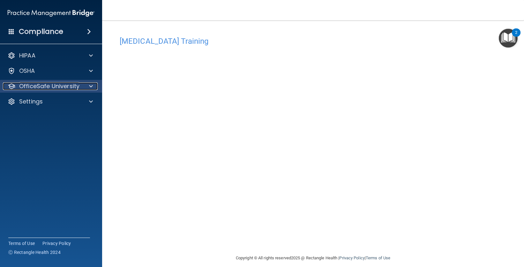
click at [54, 87] on p "OfficeSafe University" at bounding box center [49, 86] width 60 height 8
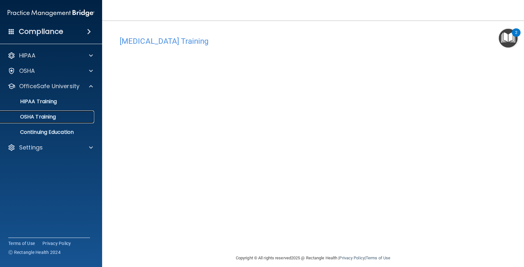
click at [52, 116] on p "OSHA Training" at bounding box center [30, 117] width 52 height 6
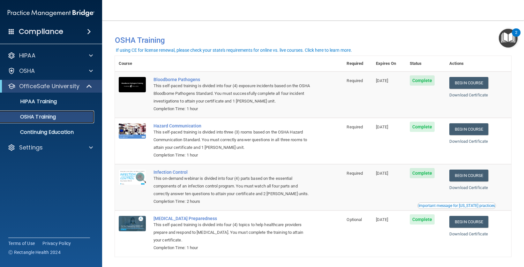
scroll to position [1, 0]
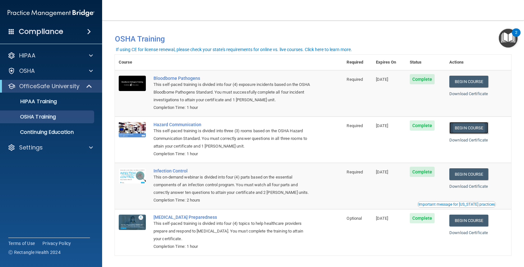
click at [464, 129] on link "Begin Course" at bounding box center [469, 128] width 39 height 12
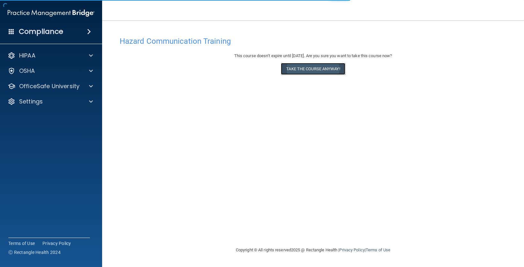
click at [302, 66] on button "Take the course anyway!" at bounding box center [313, 69] width 64 height 12
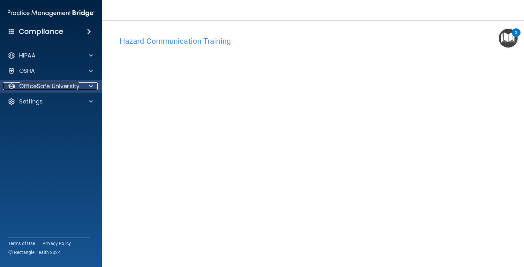
click at [33, 83] on p "OfficeSafe University" at bounding box center [49, 86] width 60 height 8
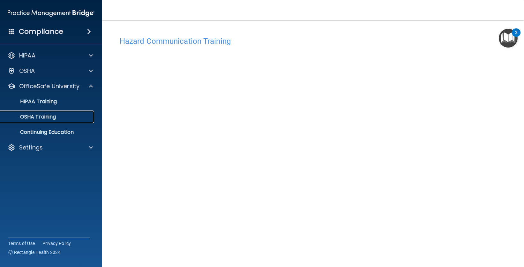
click at [36, 117] on p "OSHA Training" at bounding box center [30, 117] width 52 height 6
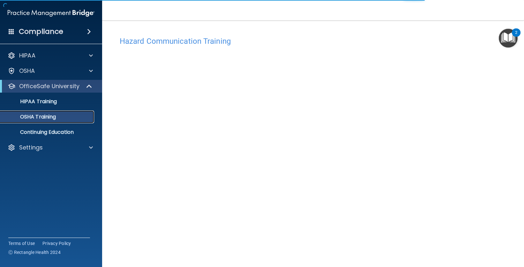
click at [61, 117] on div "OSHA Training" at bounding box center [47, 117] width 87 height 6
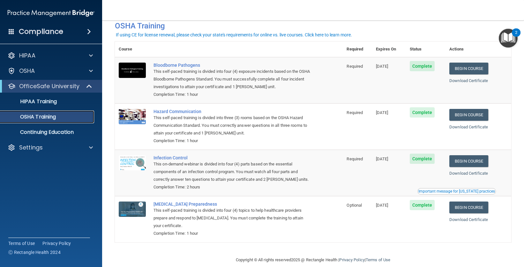
scroll to position [23, 0]
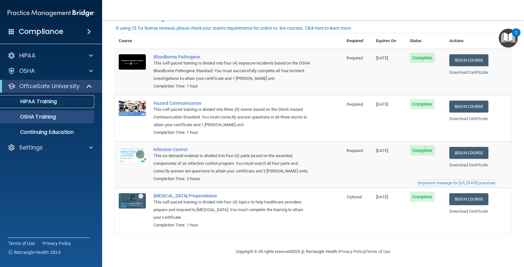
click at [34, 98] on p "HIPAA Training" at bounding box center [30, 101] width 53 height 6
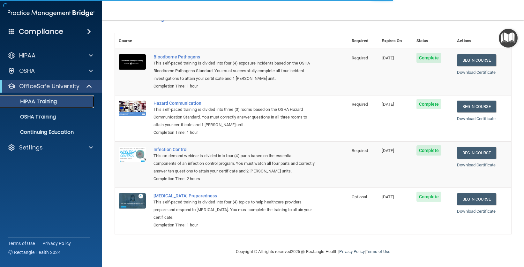
scroll to position [214, 0]
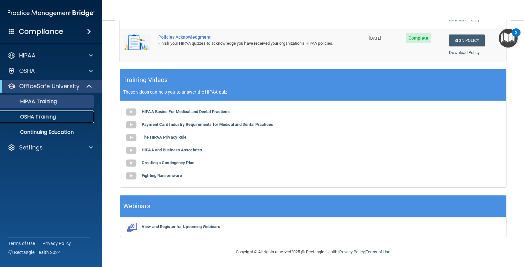
click at [41, 116] on p "OSHA Training" at bounding box center [30, 117] width 52 height 6
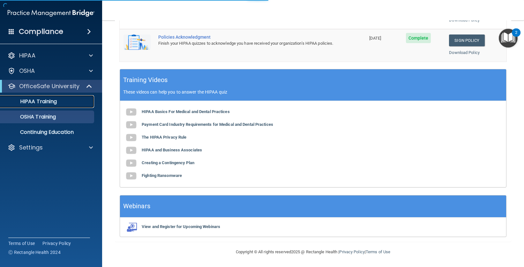
click at [47, 101] on p "HIPAA Training" at bounding box center [30, 101] width 53 height 6
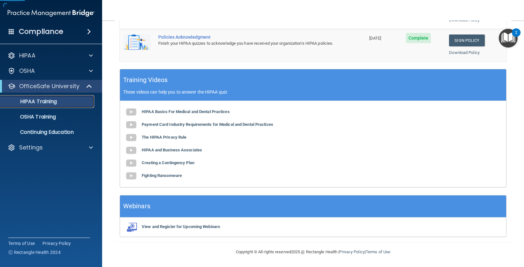
click at [47, 100] on p "HIPAA Training" at bounding box center [30, 101] width 53 height 6
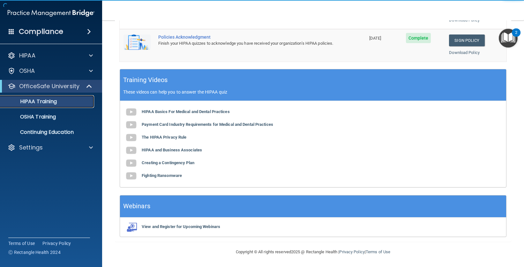
click at [47, 100] on p "HIPAA Training" at bounding box center [30, 101] width 53 height 6
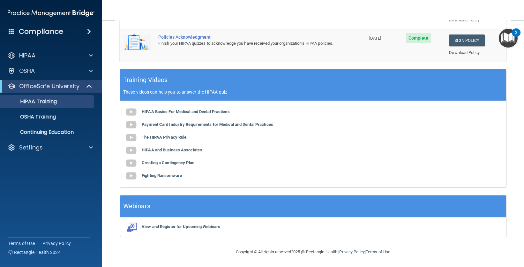
click at [46, 159] on accordion "HIPAA Documents and Policies Report an Incident Business Associates Emergency P…" at bounding box center [51, 116] width 102 height 138
click at [42, 103] on p "HIPAA Training" at bounding box center [30, 101] width 53 height 6
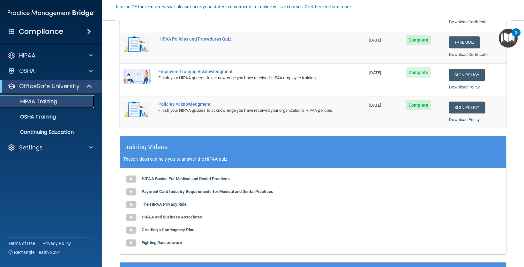
scroll to position [148, 0]
